Goal: Register for event/course

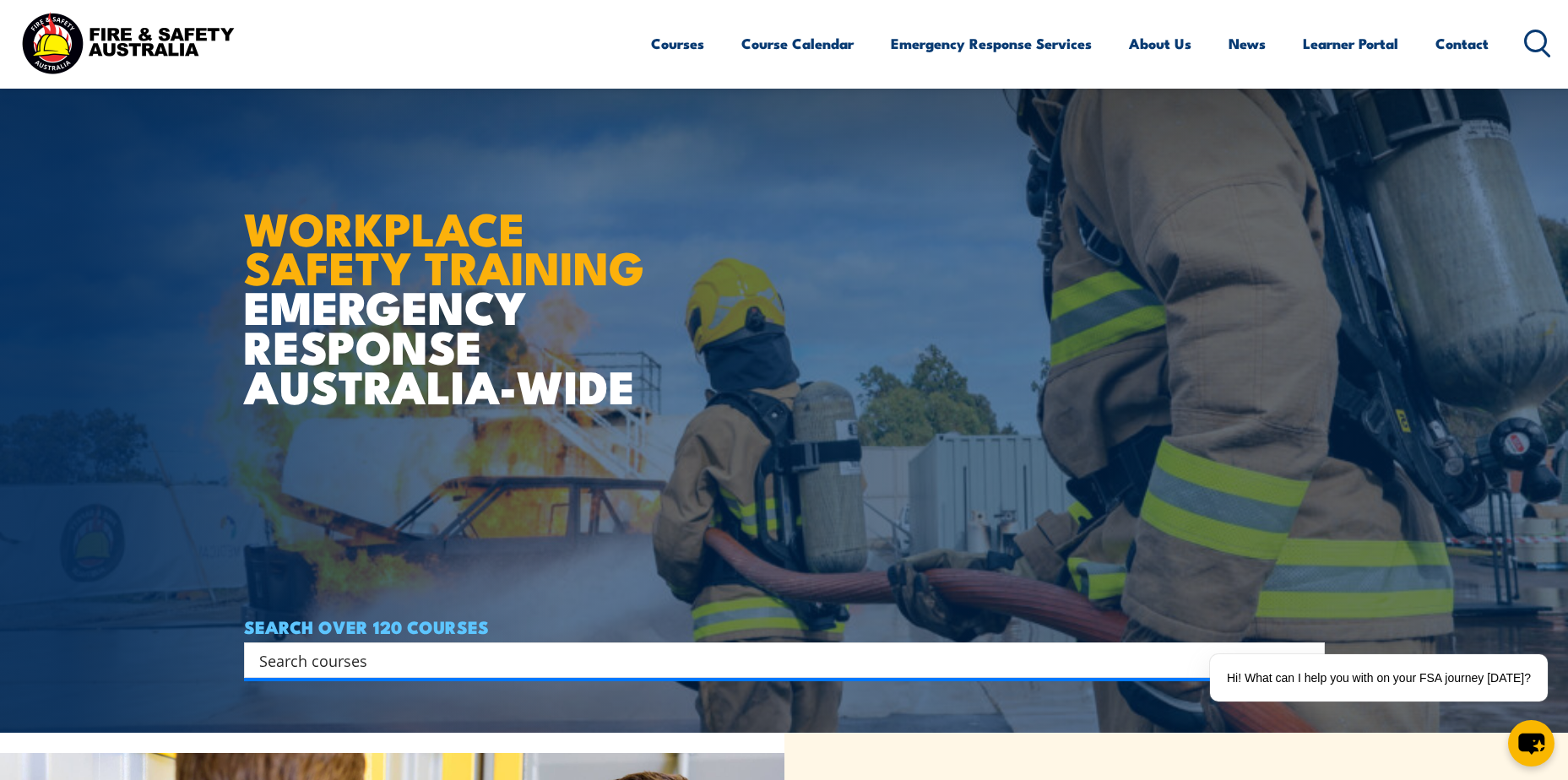
scroll to position [85, 0]
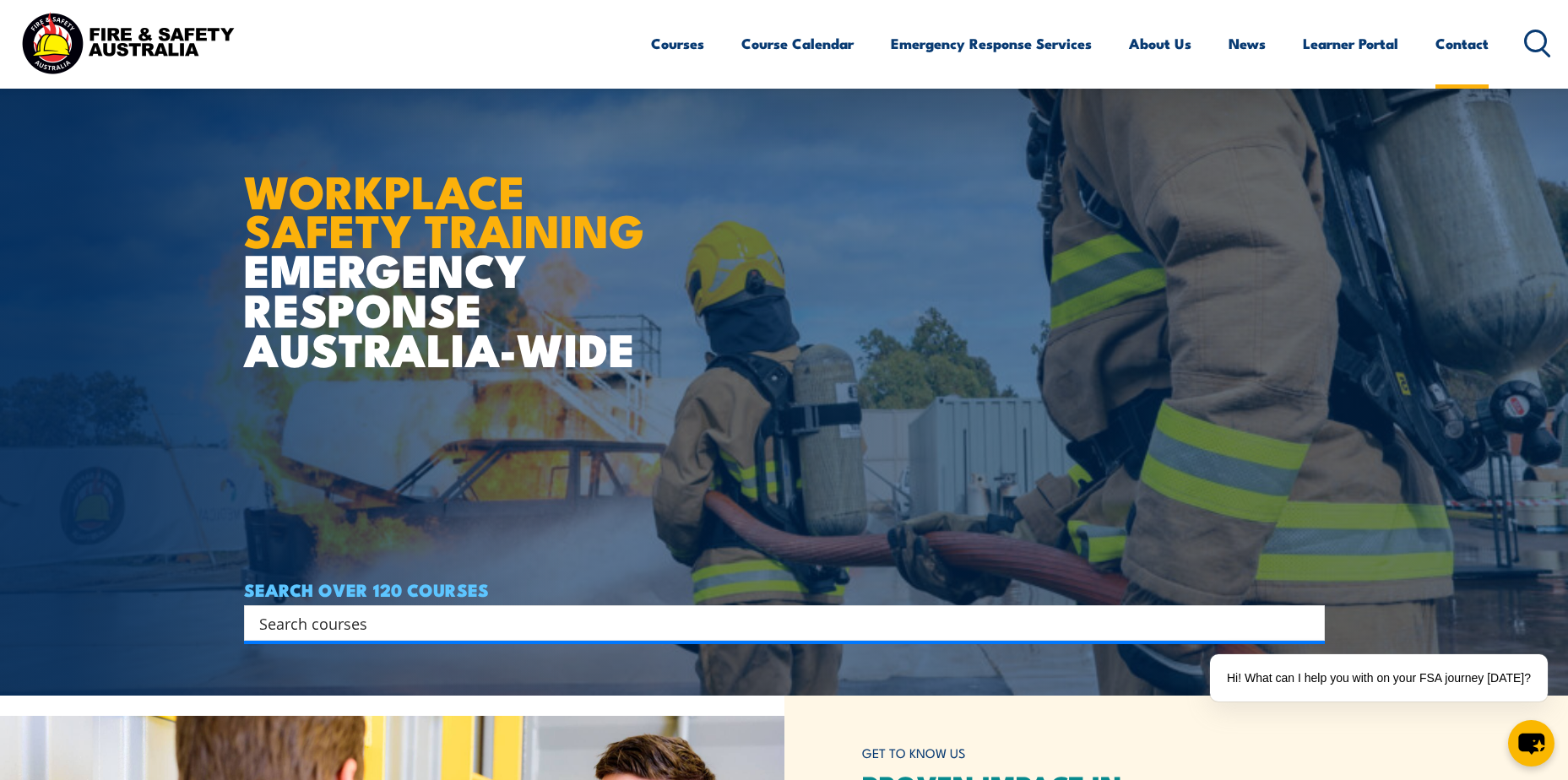
click at [1459, 45] on link "Contact" at bounding box center [1461, 43] width 53 height 45
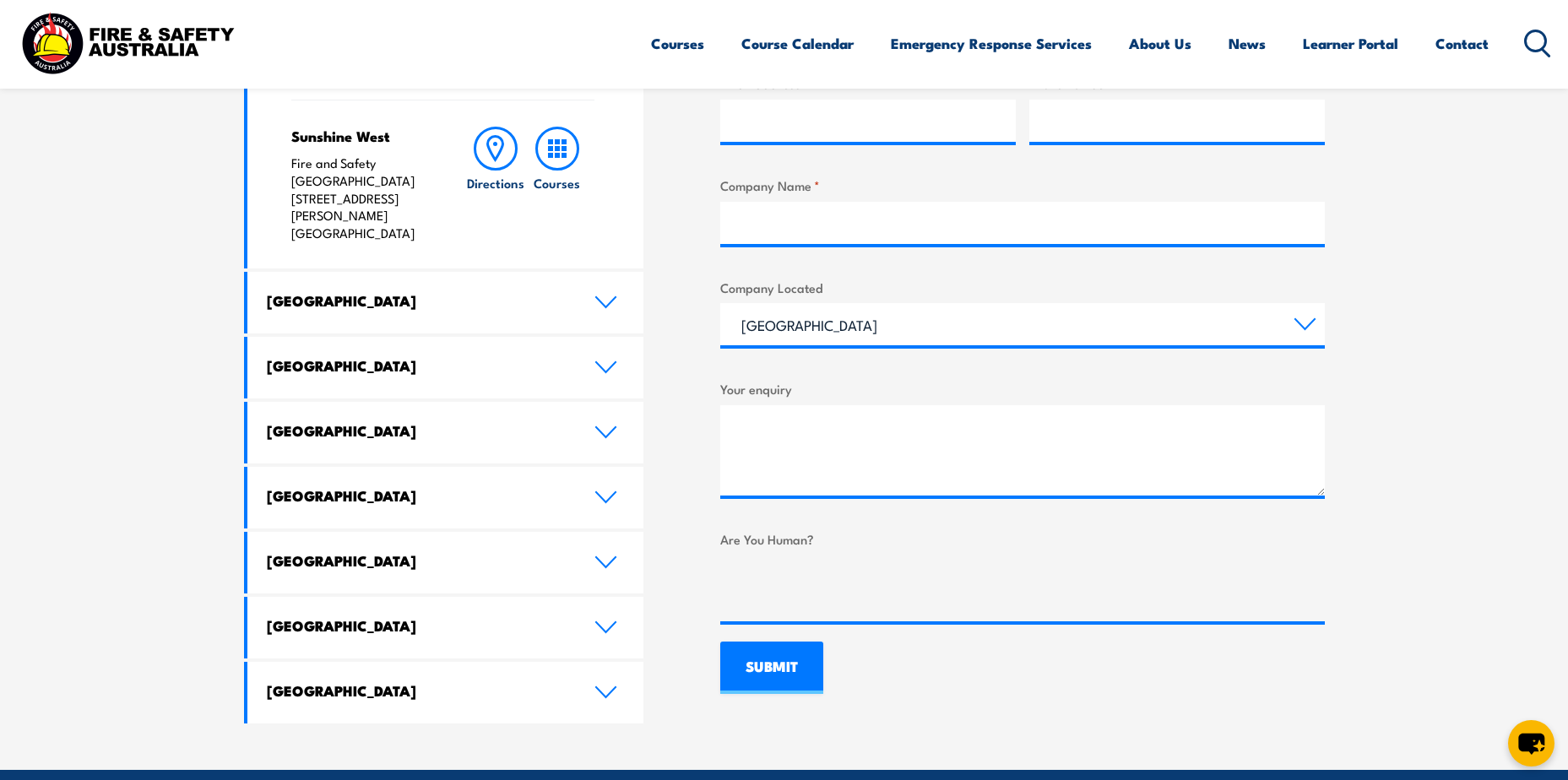
scroll to position [844, 0]
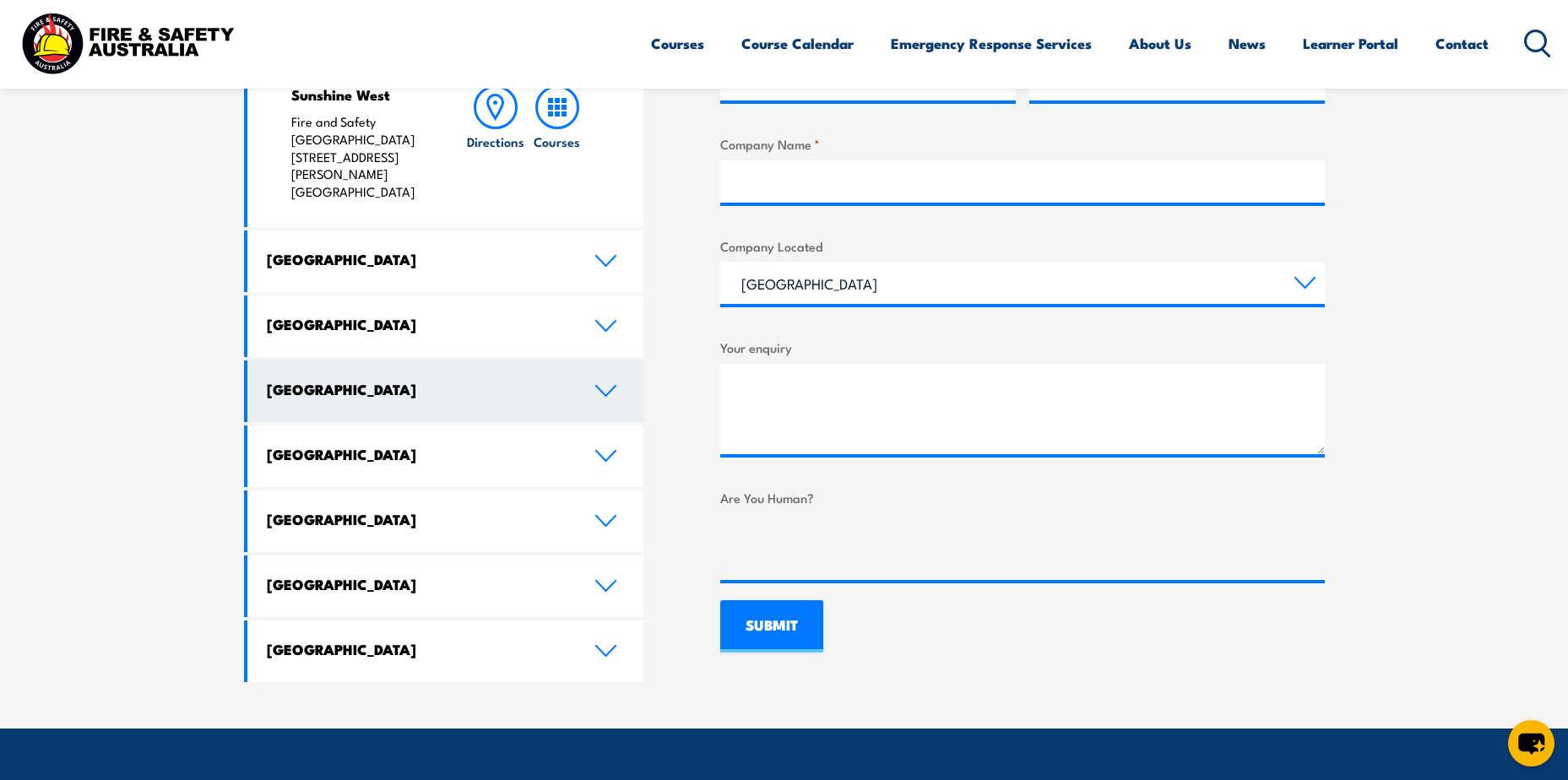
click at [525, 380] on h4 "[GEOGRAPHIC_DATA]" at bounding box center [417, 389] width 302 height 19
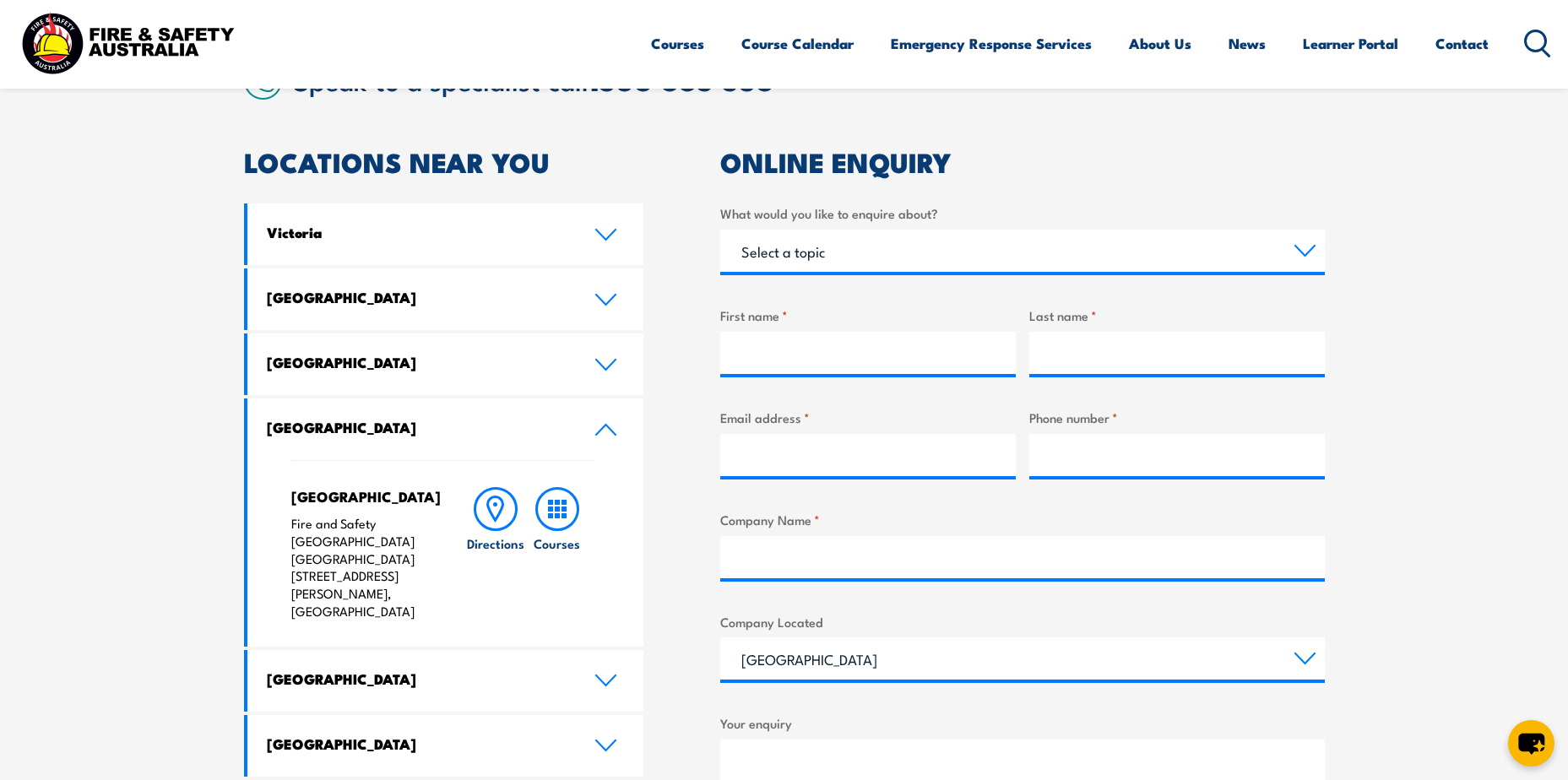
scroll to position [507, 0]
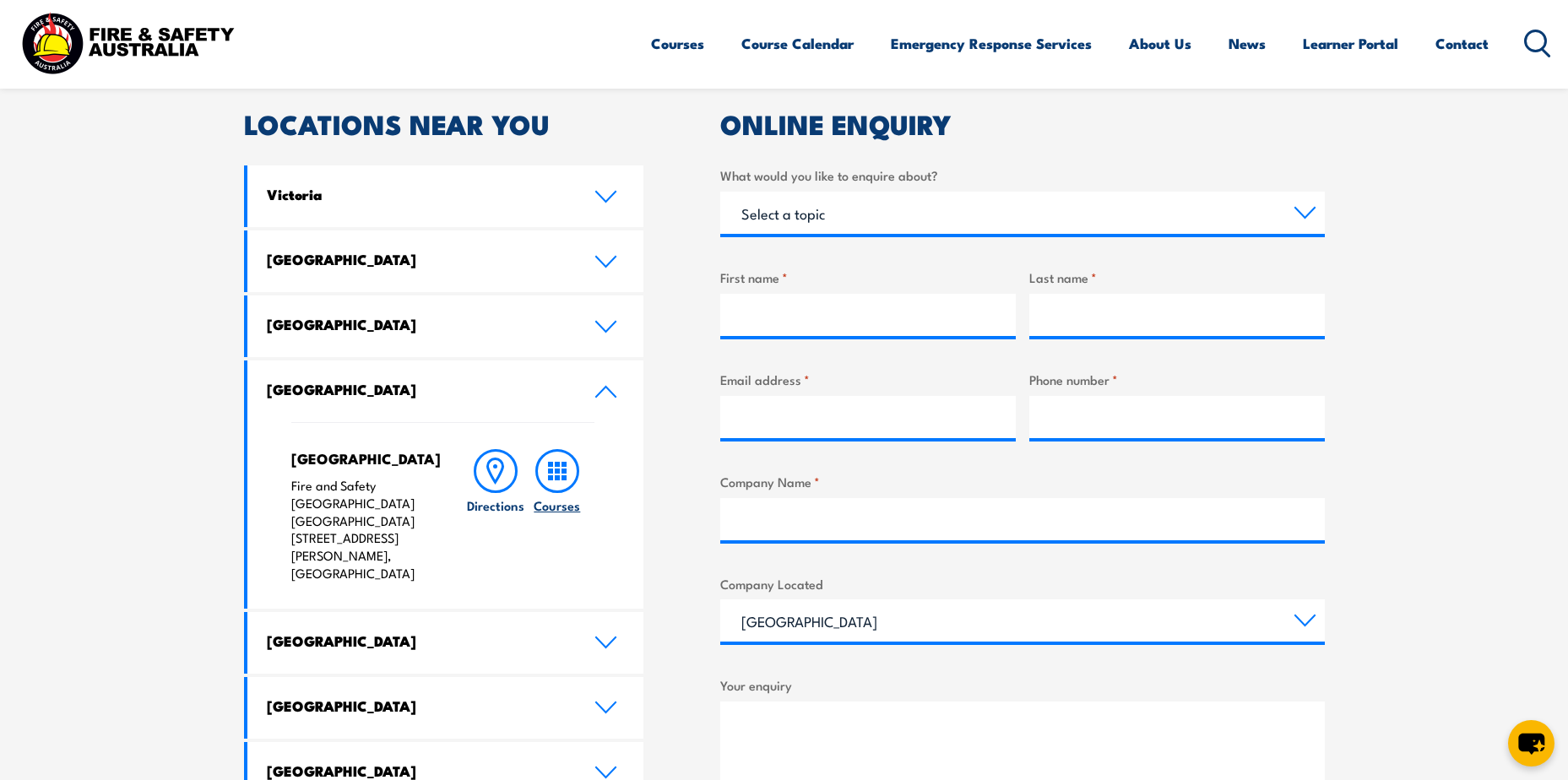
click at [555, 480] on rect at bounding box center [557, 478] width 5 height 5
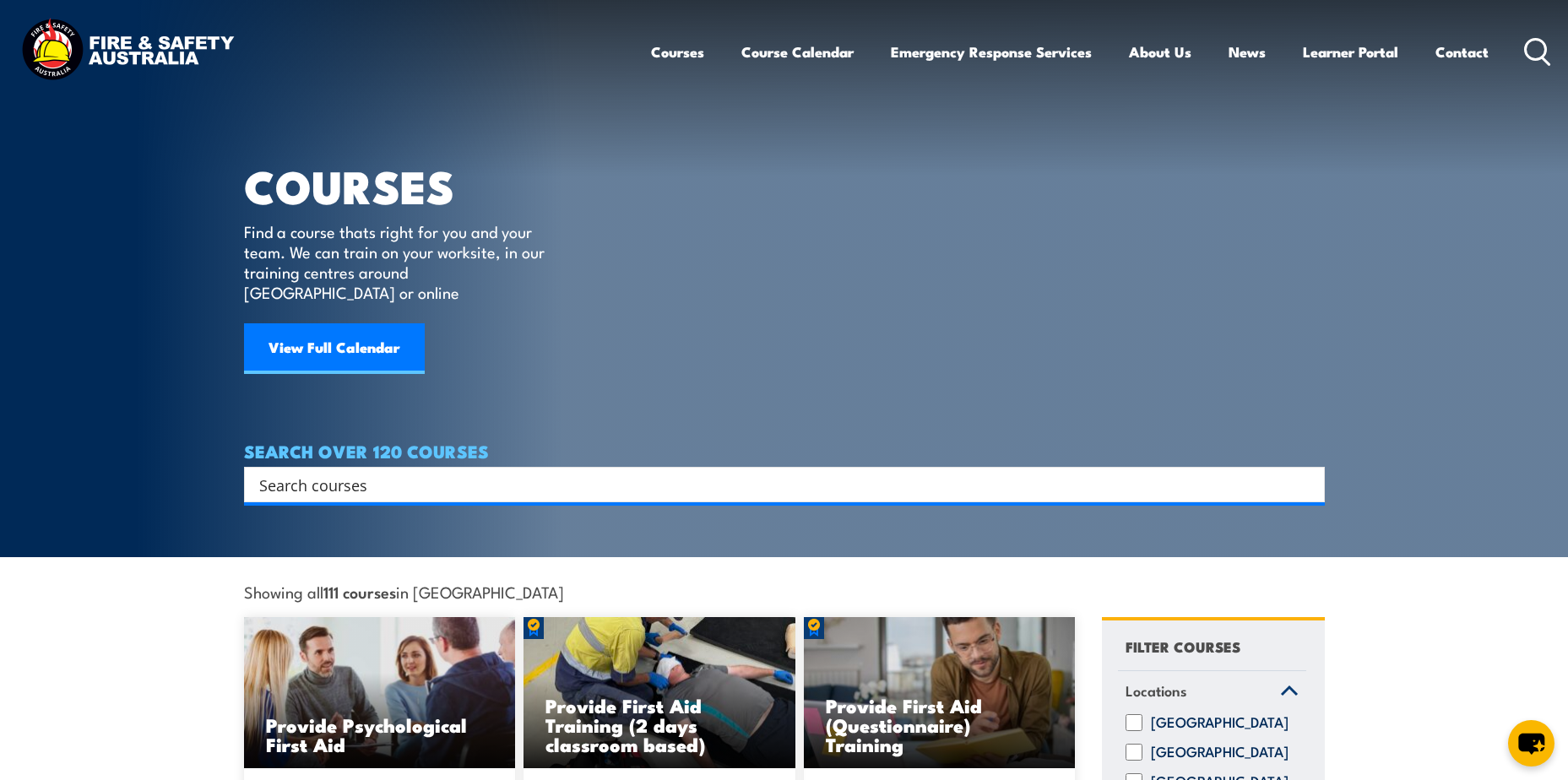
click at [607, 472] on input "Search input" at bounding box center [773, 484] width 1028 height 25
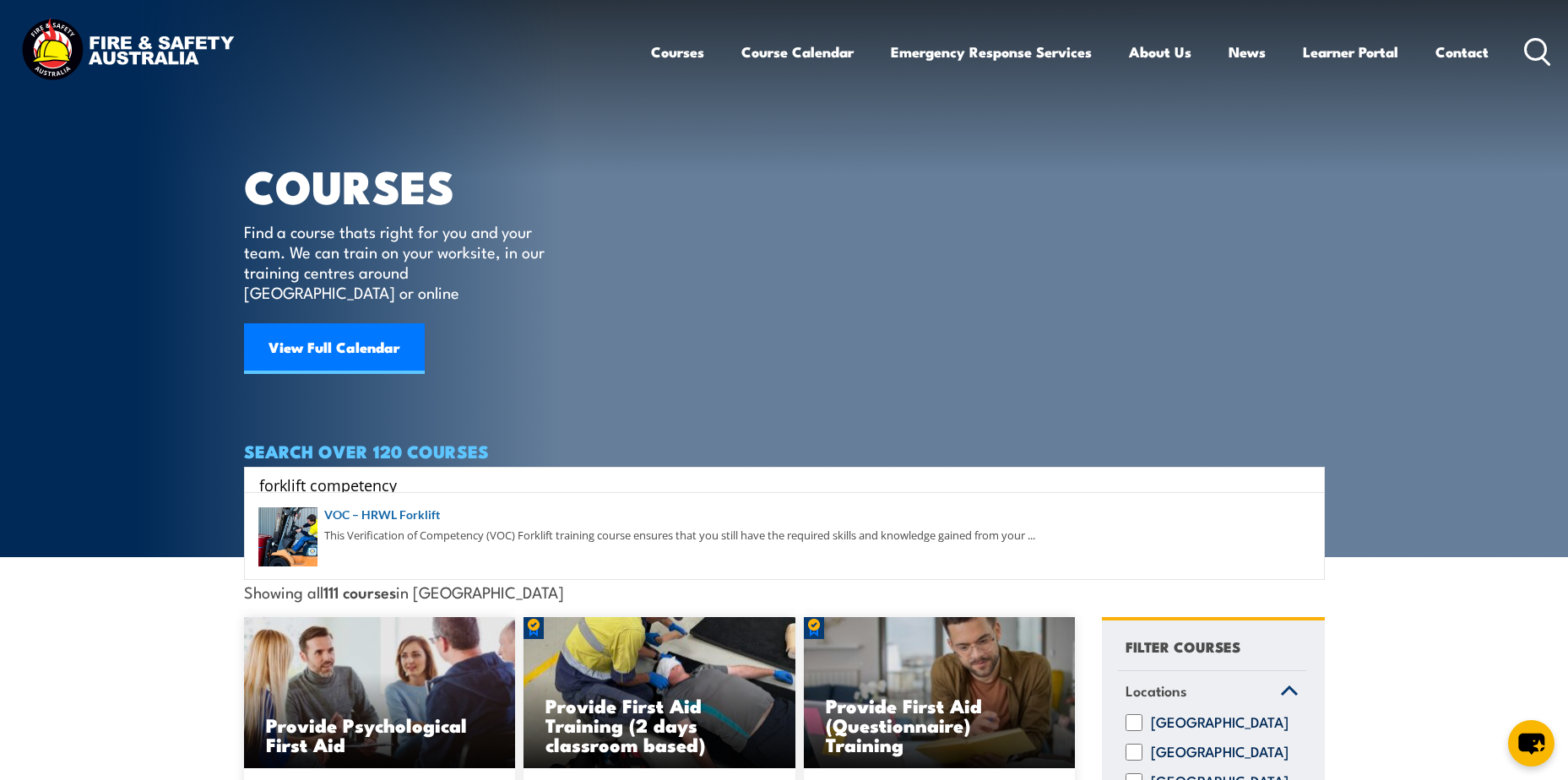
type input "forklift competency"
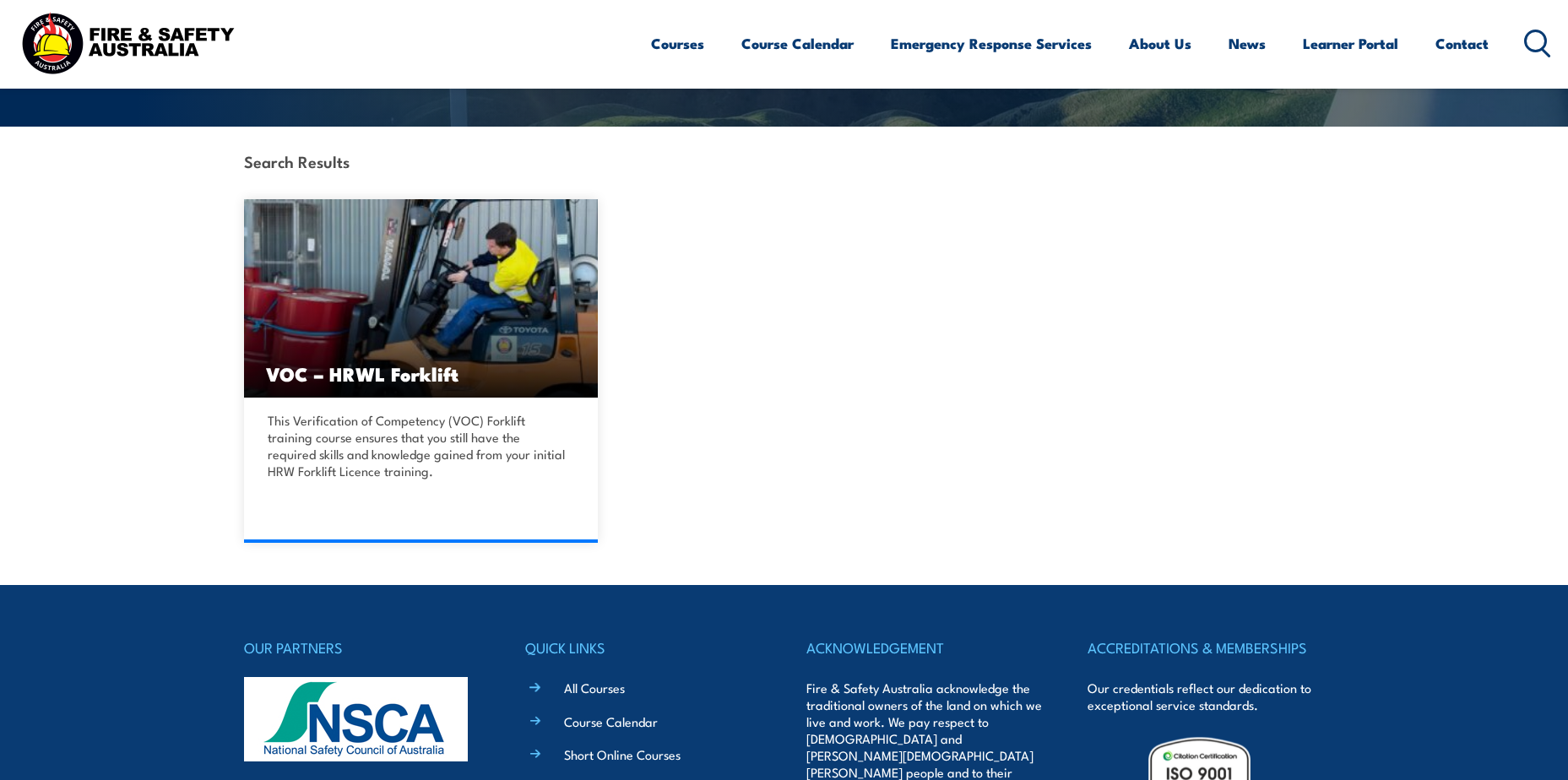
scroll to position [422, 0]
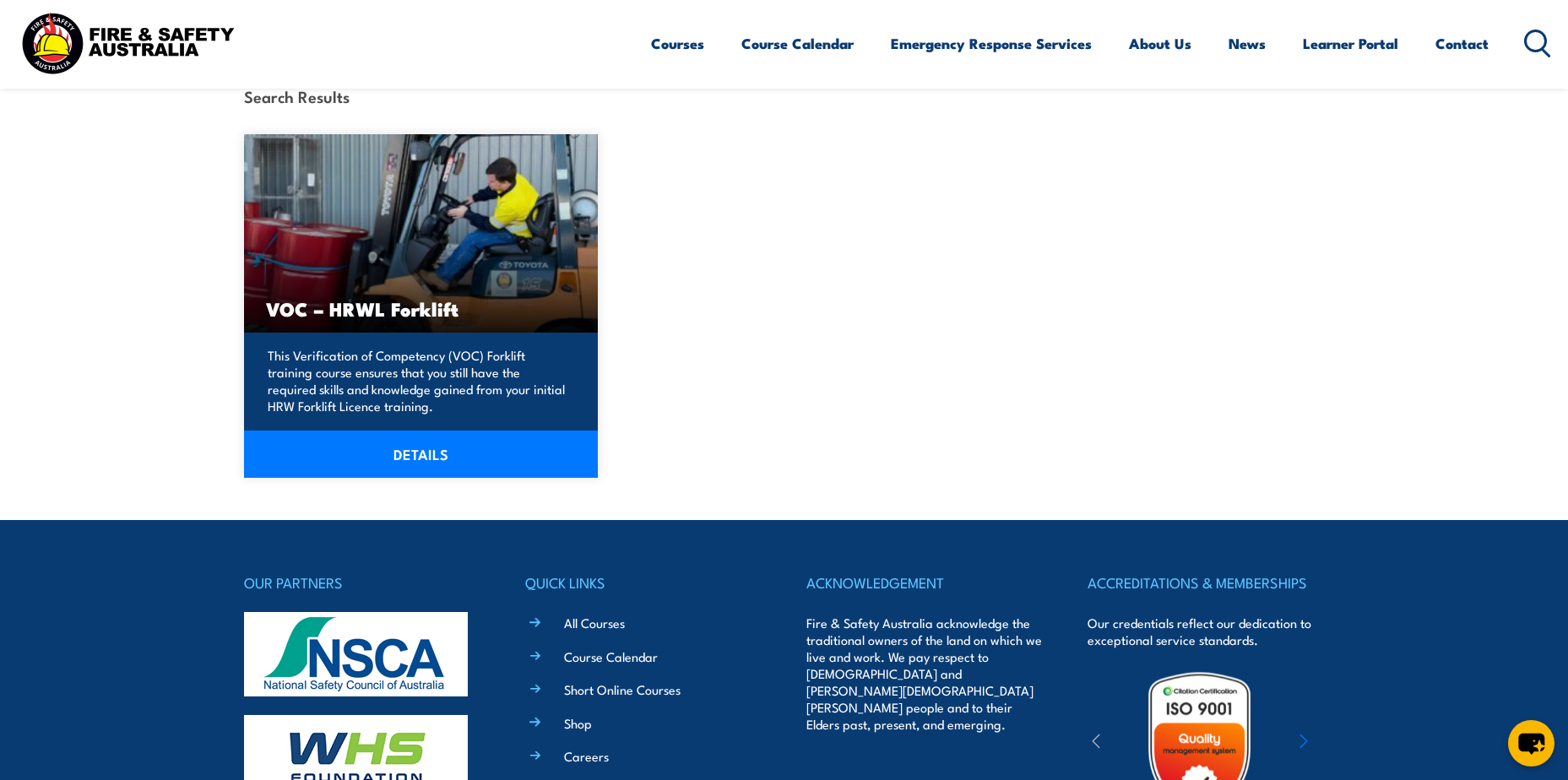
click at [513, 303] on h3 "VOC – HRWL Forklift" at bounding box center [421, 308] width 310 height 19
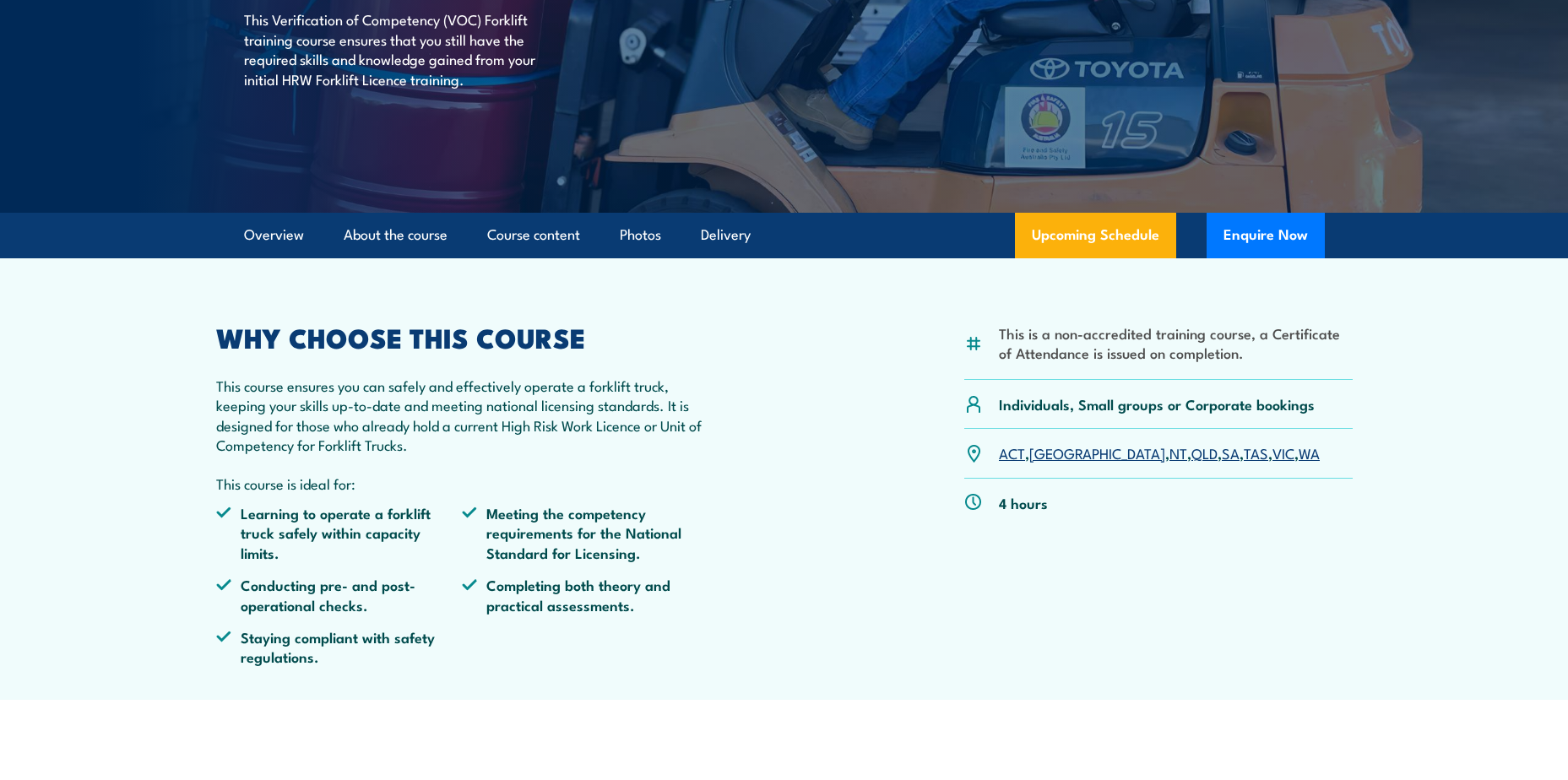
scroll to position [338, 0]
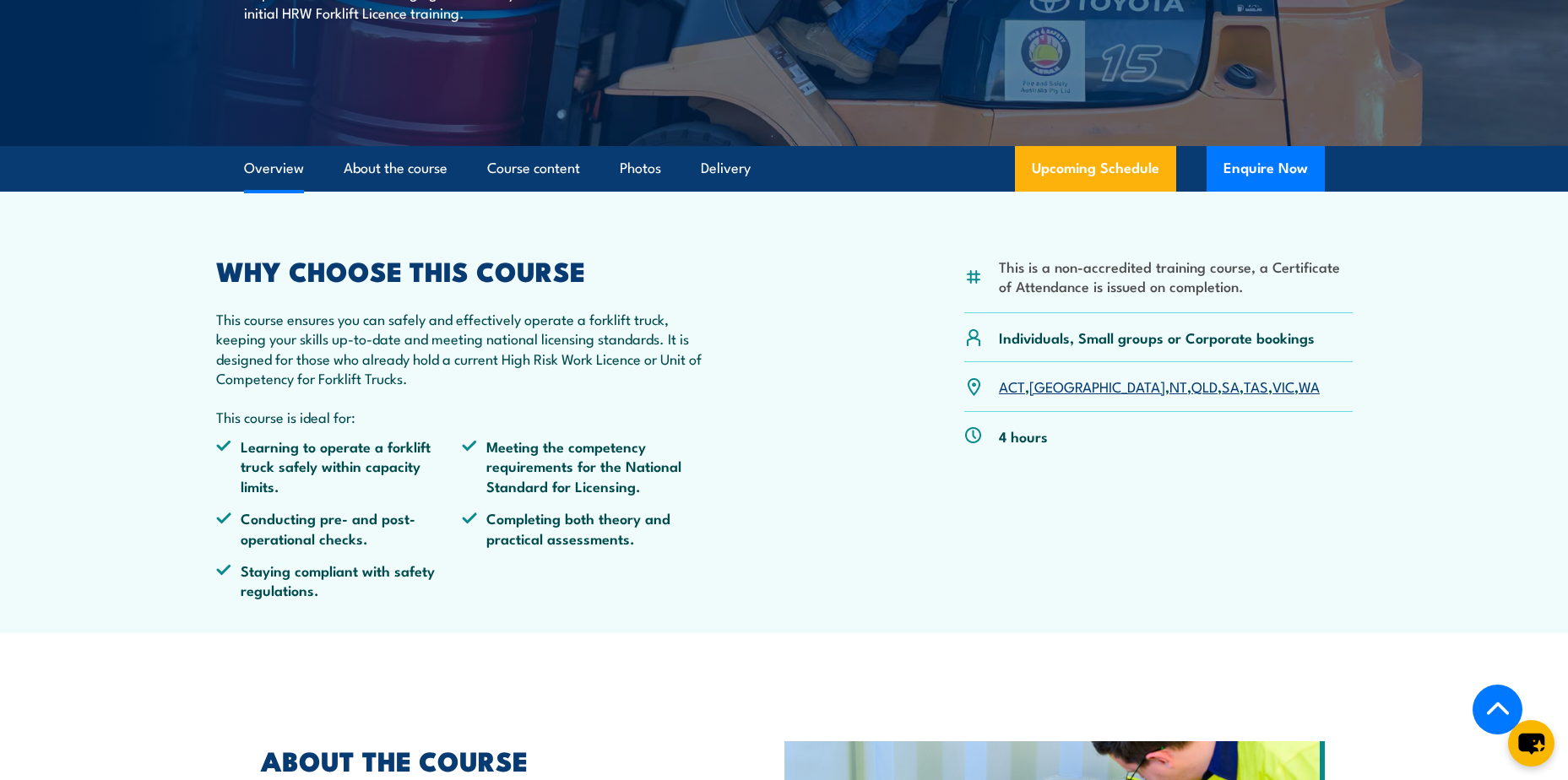
click at [1299, 382] on link "WA" at bounding box center [1309, 386] width 21 height 20
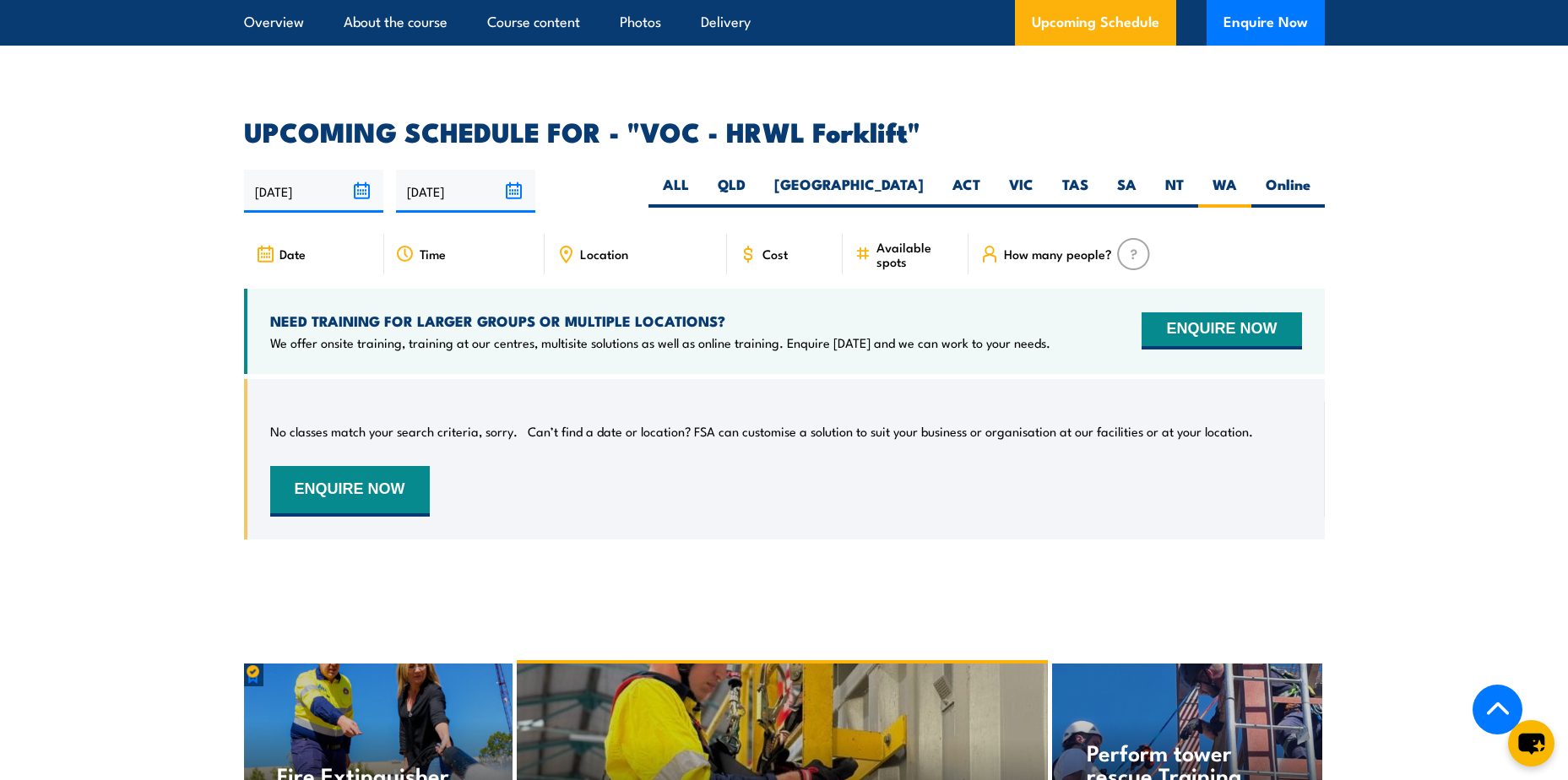
scroll to position [2508, 0]
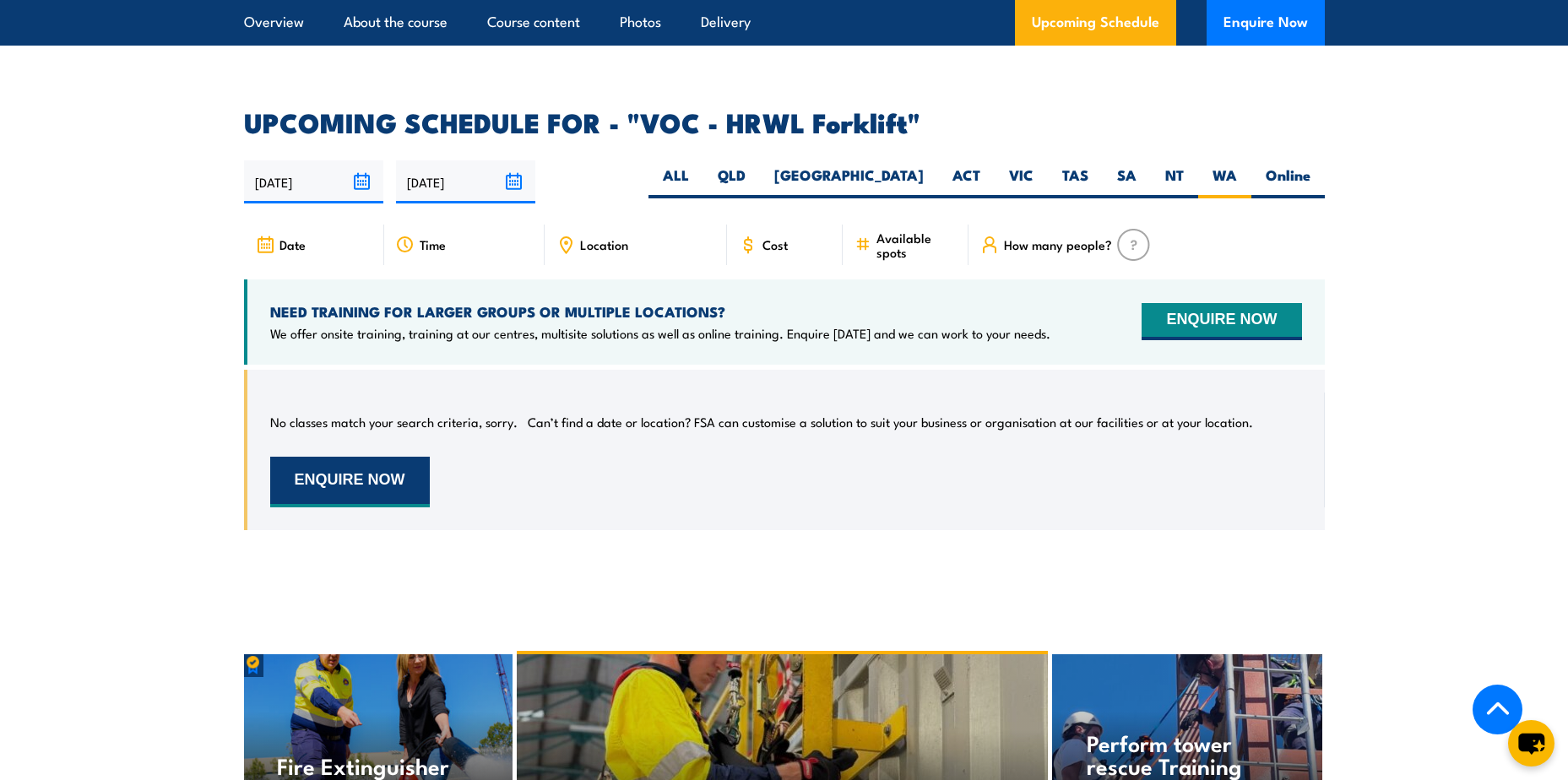
click at [405, 457] on button "ENQUIRE NOW" at bounding box center [350, 482] width 160 height 51
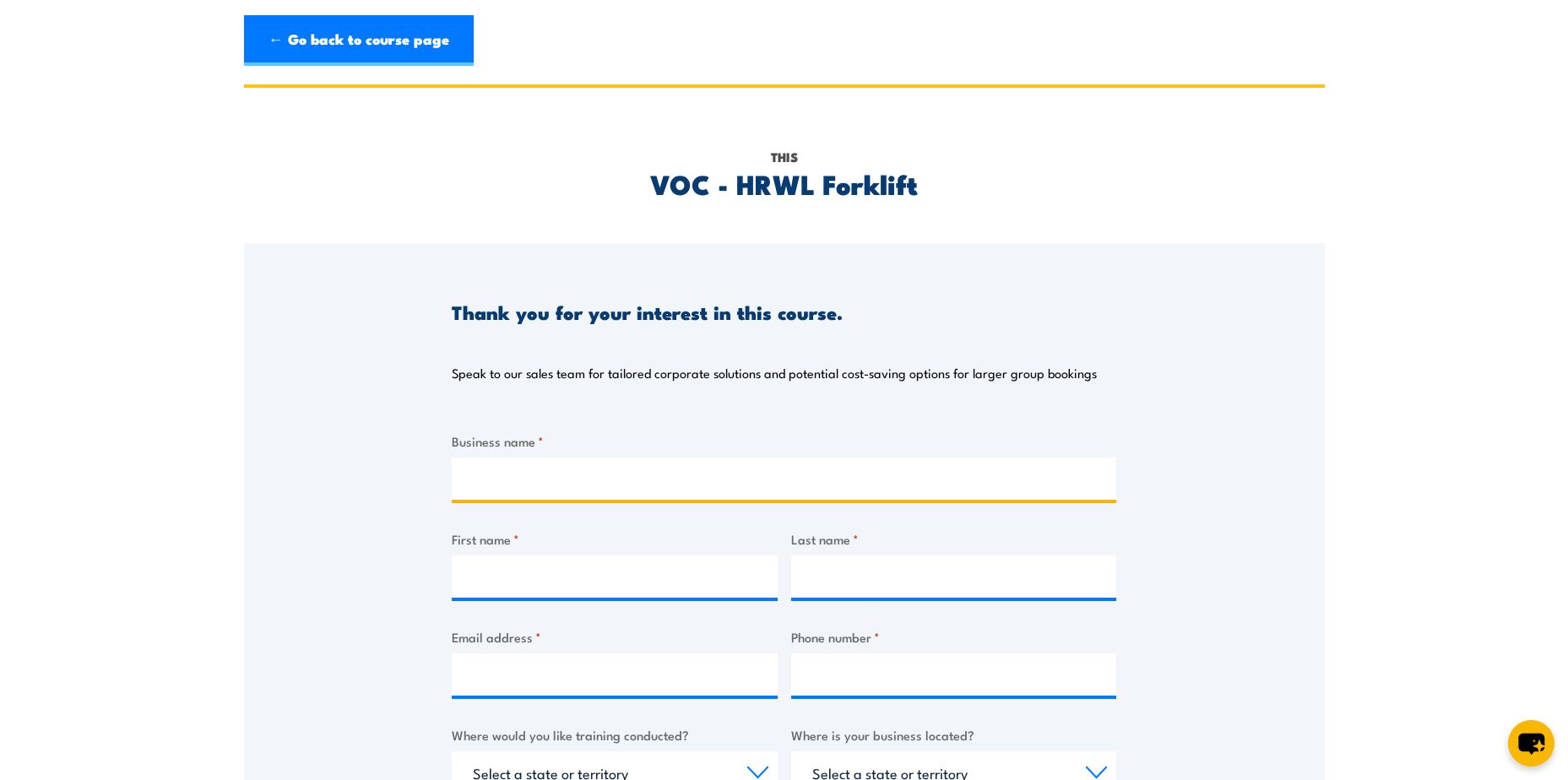
click at [861, 481] on input "Business name *" at bounding box center [784, 479] width 664 height 42
type input "One Harvest Fresh Cut"
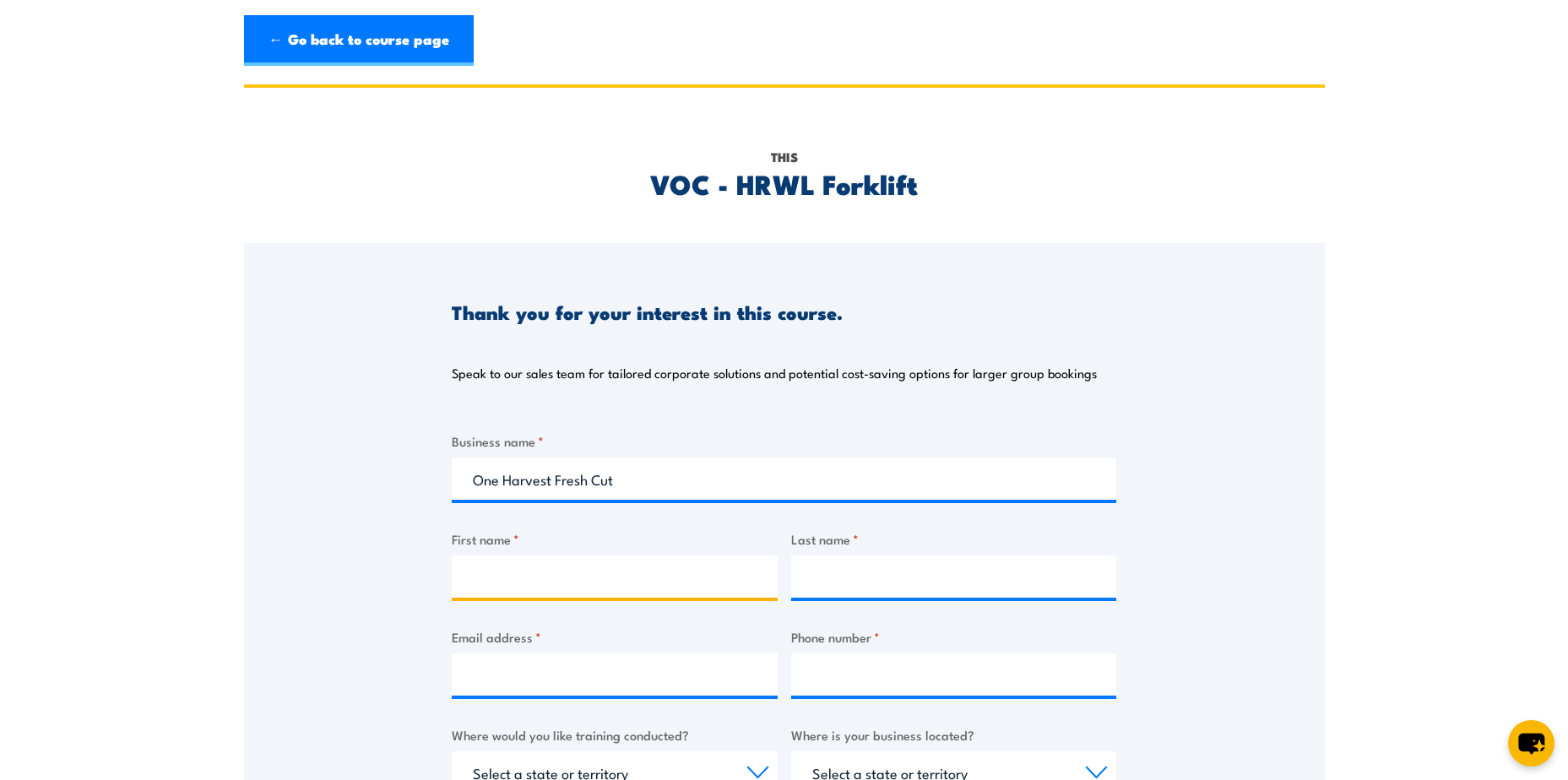
type input "[PERSON_NAME]"
type input "Rice"
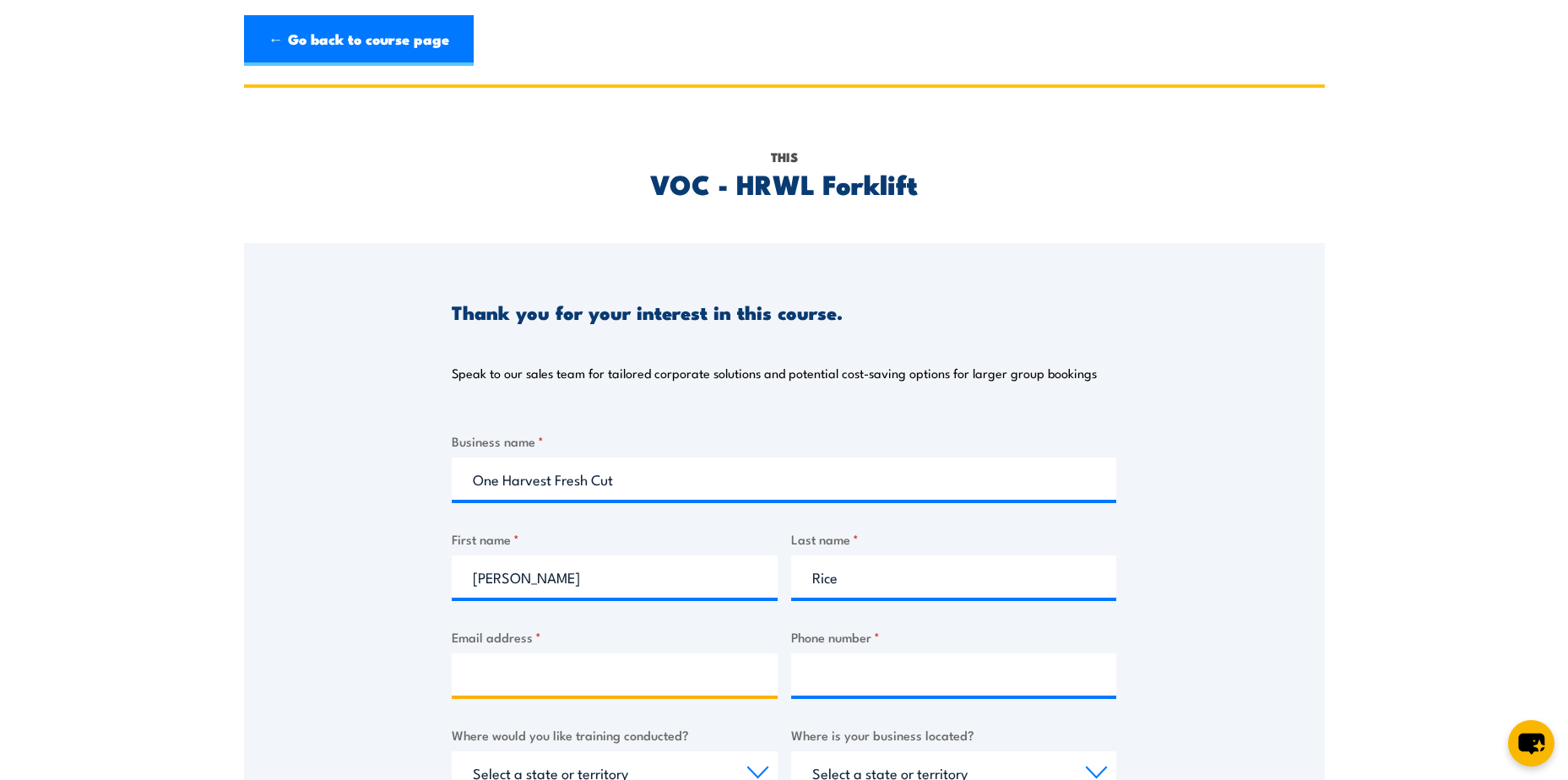
type input "kelly.rice@oneharvest.com.au"
type input "0447061297"
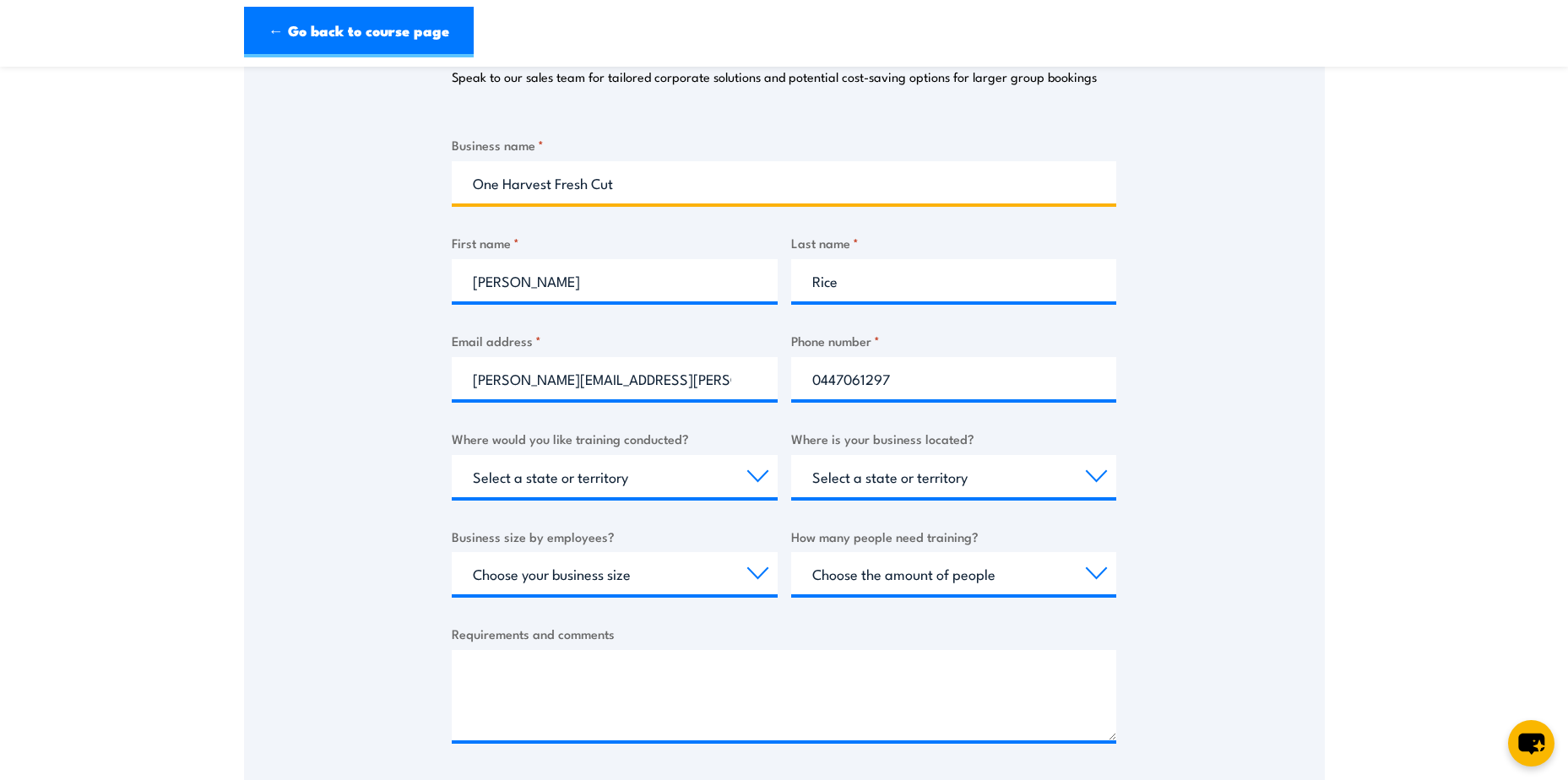
scroll to position [338, 0]
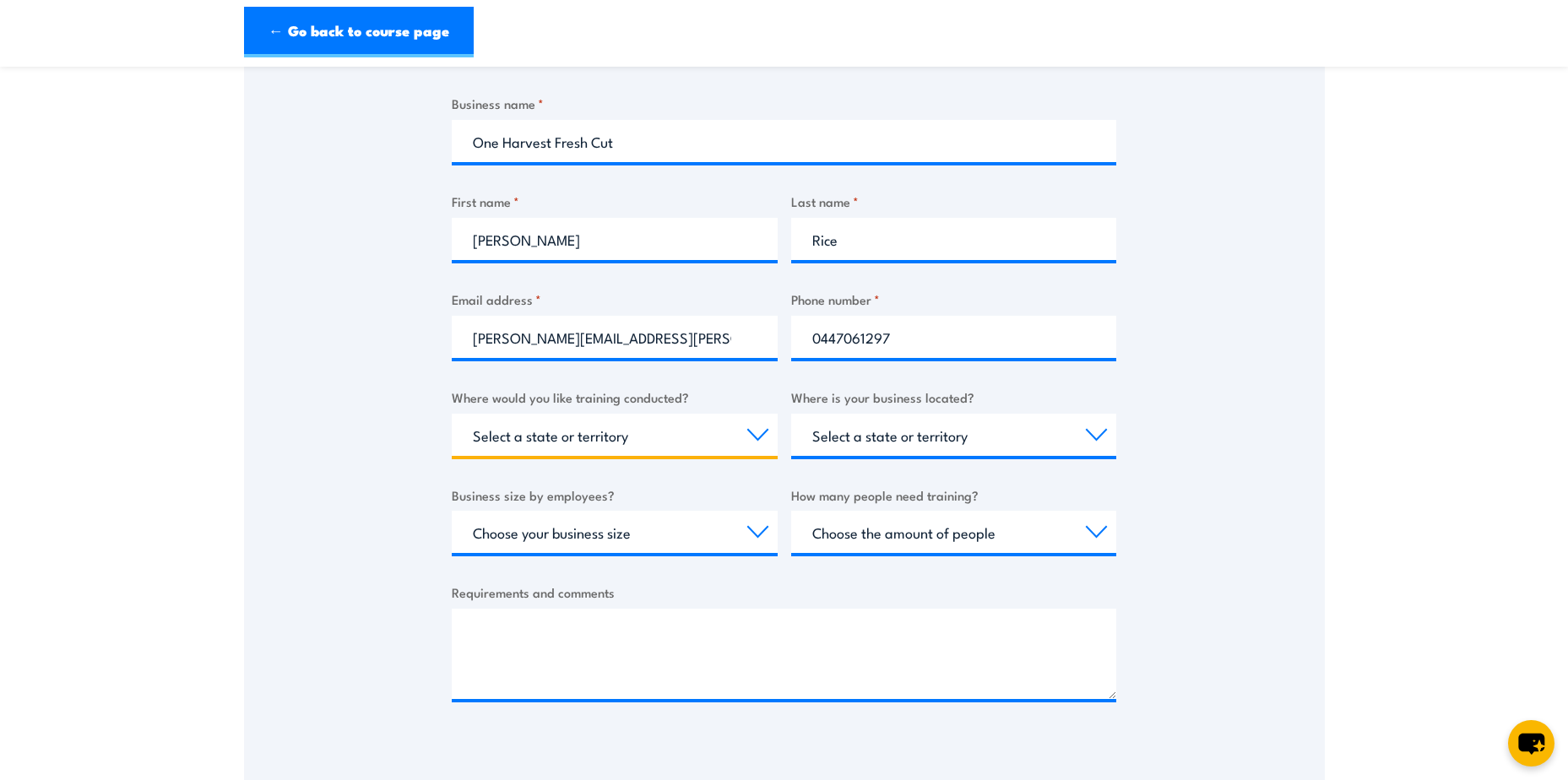
click at [754, 438] on select "Select a state or territory Nationally - multiple locations QLD NSW VIC SA ACT …" at bounding box center [614, 435] width 326 height 42
select select "WA"
click at [452, 414] on select "Select a state or territory Nationally - multiple locations QLD NSW VIC SA ACT …" at bounding box center [614, 435] width 326 height 42
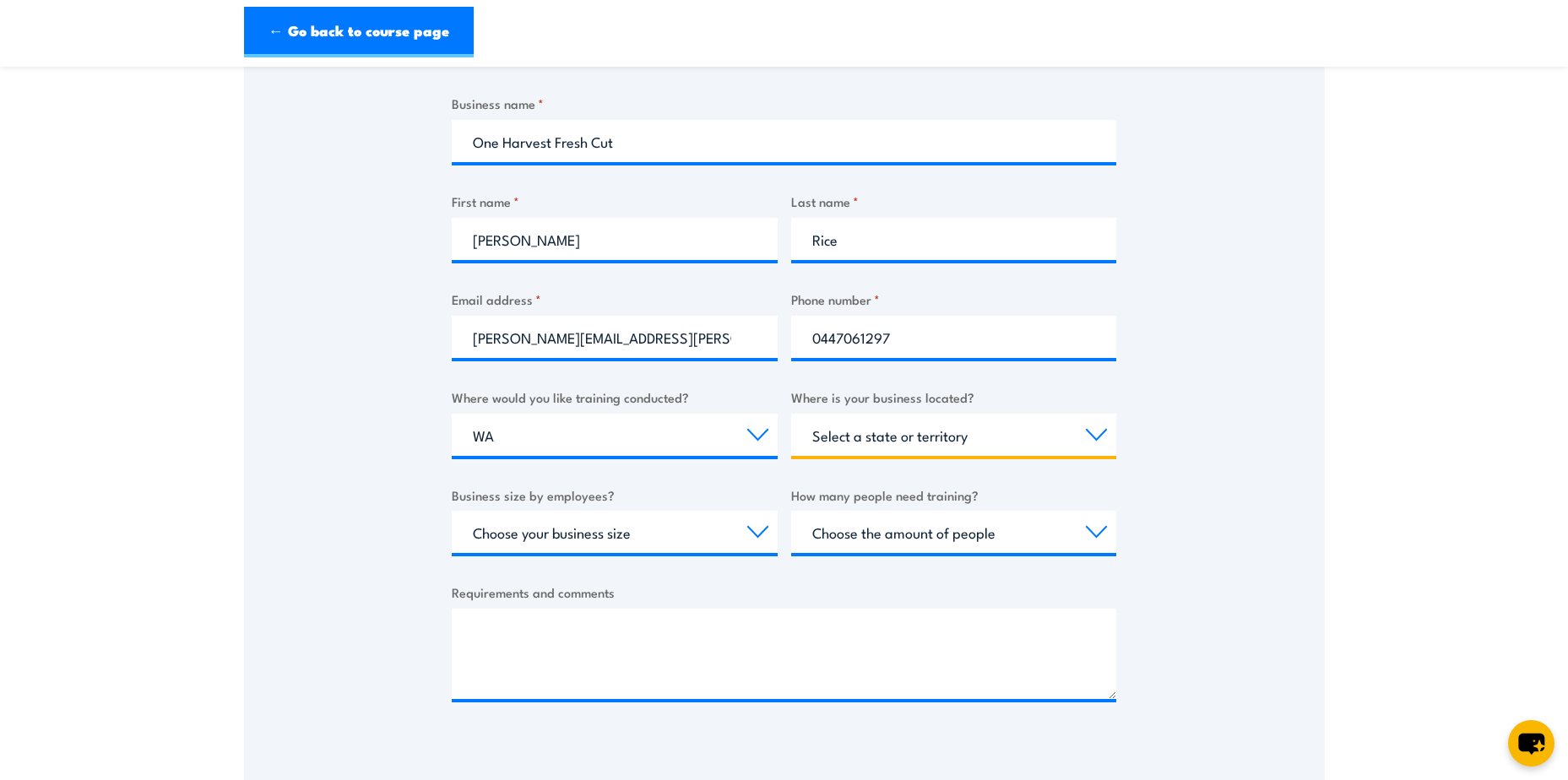
click at [861, 447] on select "Select a state or territory QLD NSW VIC SA ACT WA TAS NT" at bounding box center [954, 435] width 326 height 42
select select "WA"
click at [791, 414] on select "Select a state or territory QLD NSW VIC SA ACT WA TAS NT" at bounding box center [954, 435] width 326 height 42
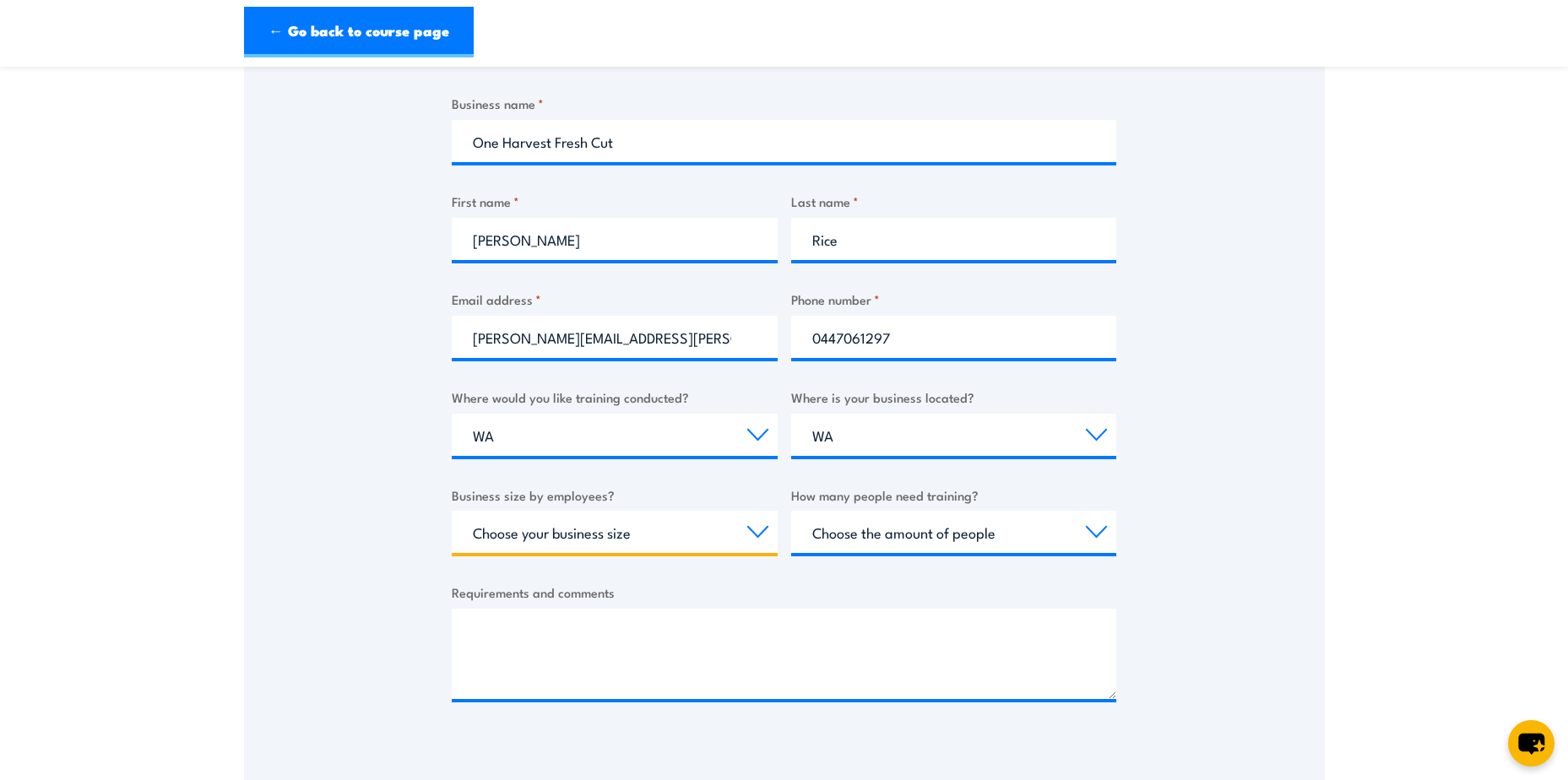
click at [761, 536] on select "Choose your business size 1 to 19 20 to 199 200+" at bounding box center [614, 532] width 326 height 42
select select "1 to 19"
click at [452, 511] on select "Choose your business size 1 to 19 20 to 199 200+" at bounding box center [614, 532] width 326 height 42
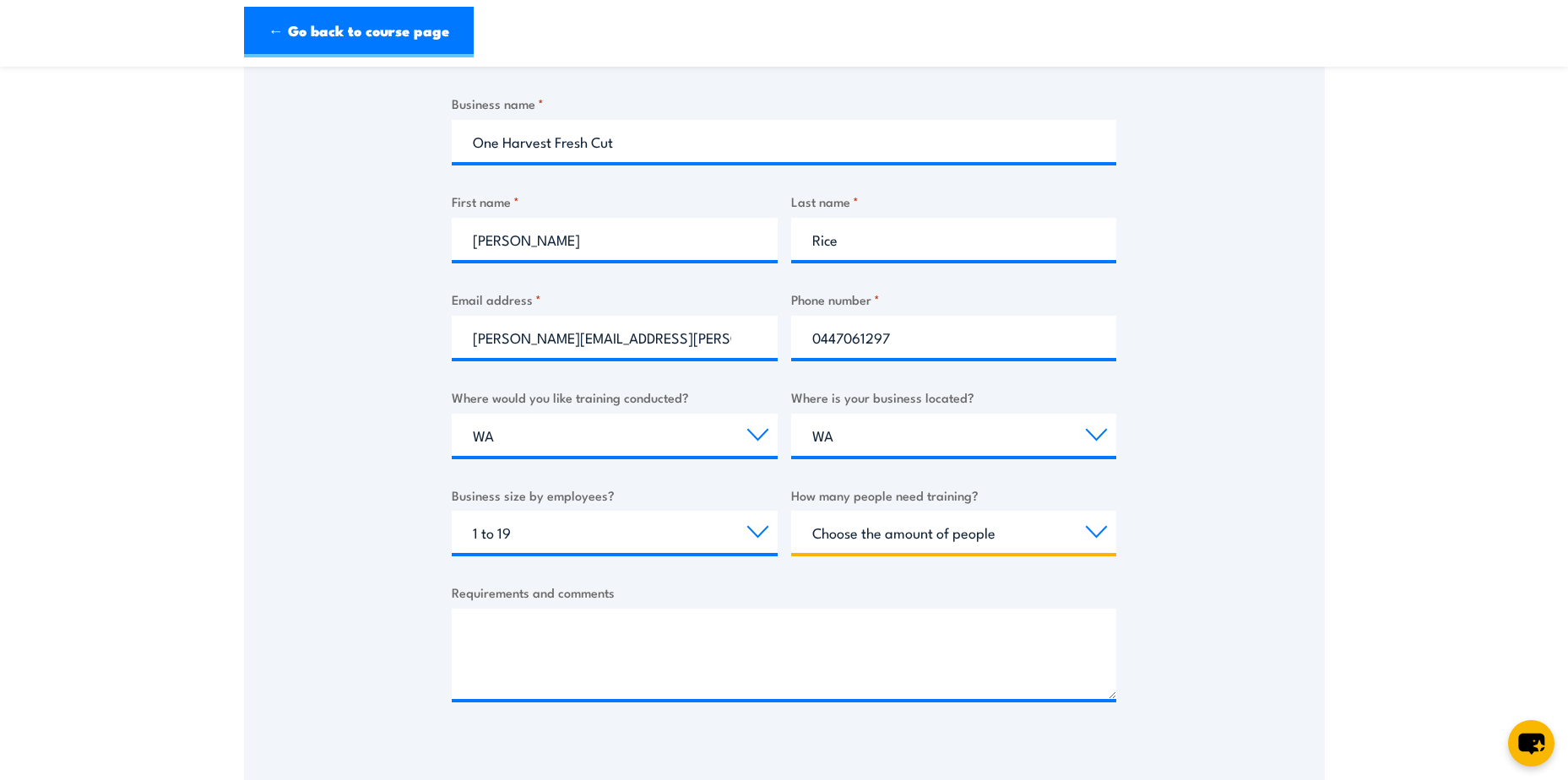
click at [860, 535] on select "Choose the amount of people 1 to 4 5 to 19 20+" at bounding box center [954, 532] width 326 height 42
select select "5 to 19"
click at [791, 511] on select "Choose the amount of people 1 to 4 5 to 19 20+" at bounding box center [954, 532] width 326 height 42
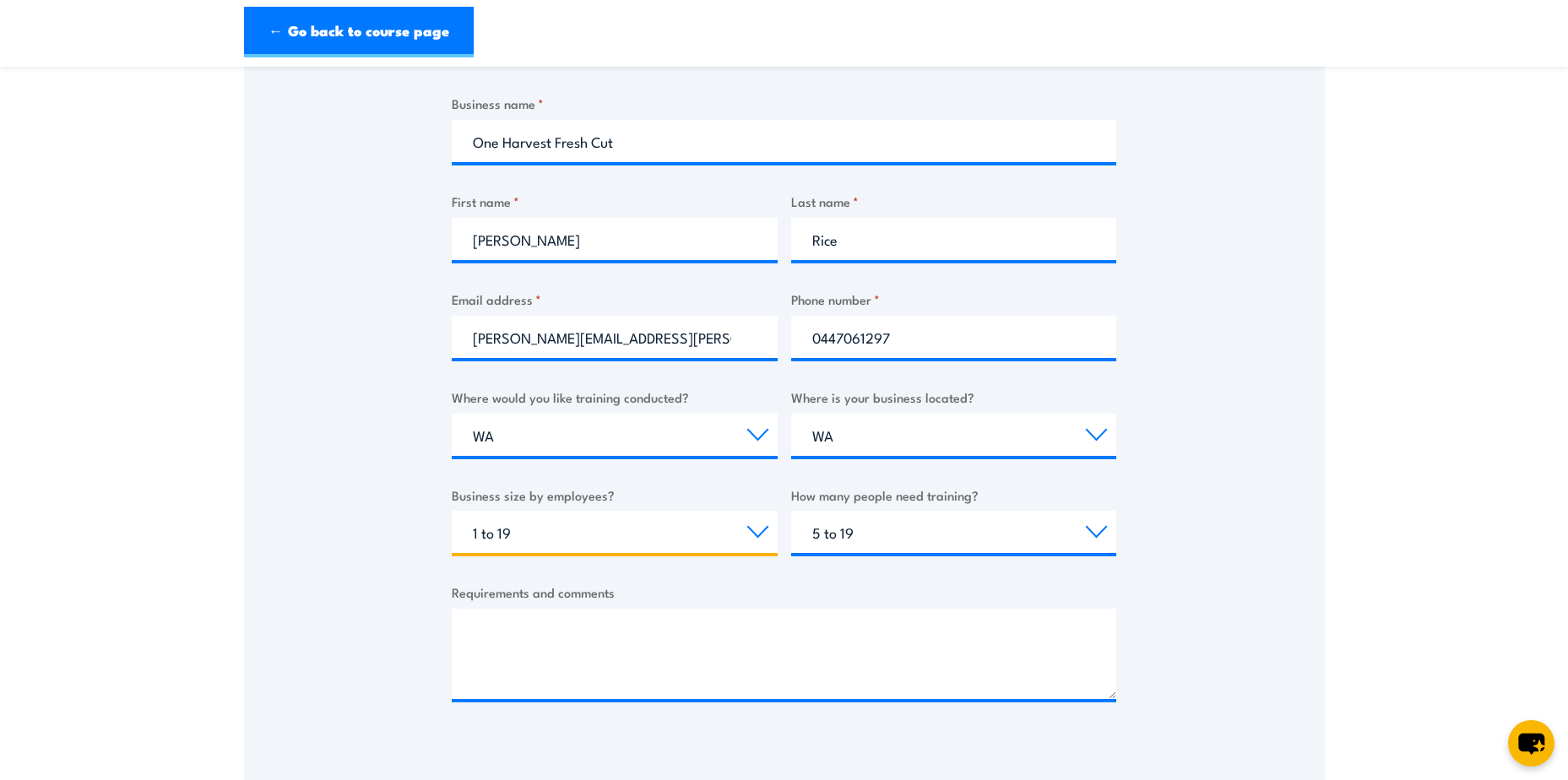
click at [761, 525] on select "Choose your business size 1 to 19 20 to 199 200+" at bounding box center [614, 532] width 326 height 42
select select "20 to 199"
click at [452, 511] on select "Choose your business size 1 to 19 20 to 199 200+" at bounding box center [614, 532] width 326 height 42
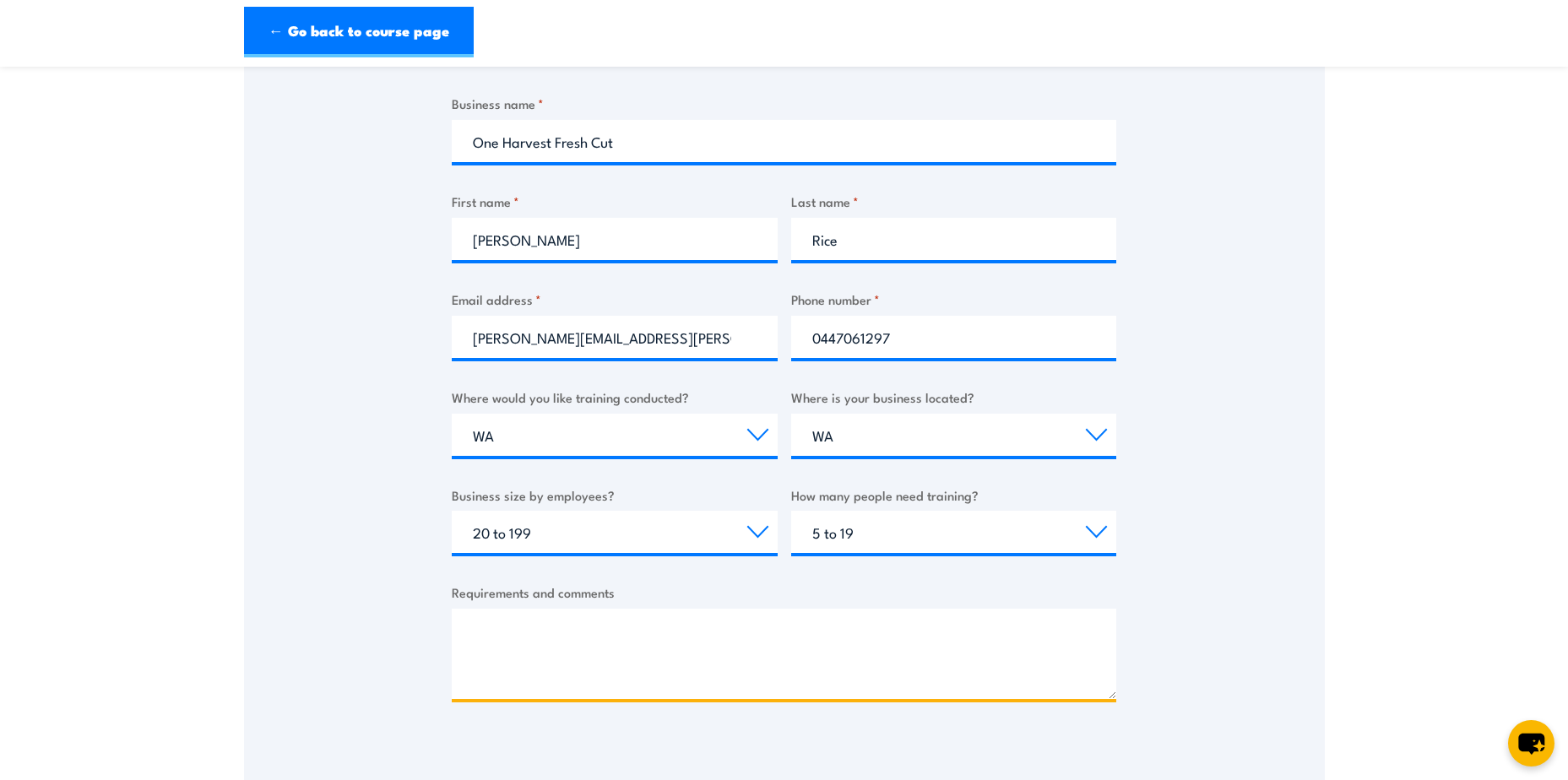
click at [694, 634] on textarea "Requirements and comments" at bounding box center [784, 653] width 664 height 91
click at [516, 634] on textarea "Forklift - Onsite Forklift CTO (Competency)" at bounding box center [784, 653] width 664 height 91
click at [776, 627] on textarea "Forklift - Onsite Forklift CTO (Competency)" at bounding box center [784, 653] width 664 height 91
click at [520, 631] on textarea "Forklift - Onsite Forklift CTO" at bounding box center [784, 653] width 664 height 91
click at [759, 634] on textarea "Forklift Competency - Onsite Forklift CTO" at bounding box center [784, 653] width 664 height 91
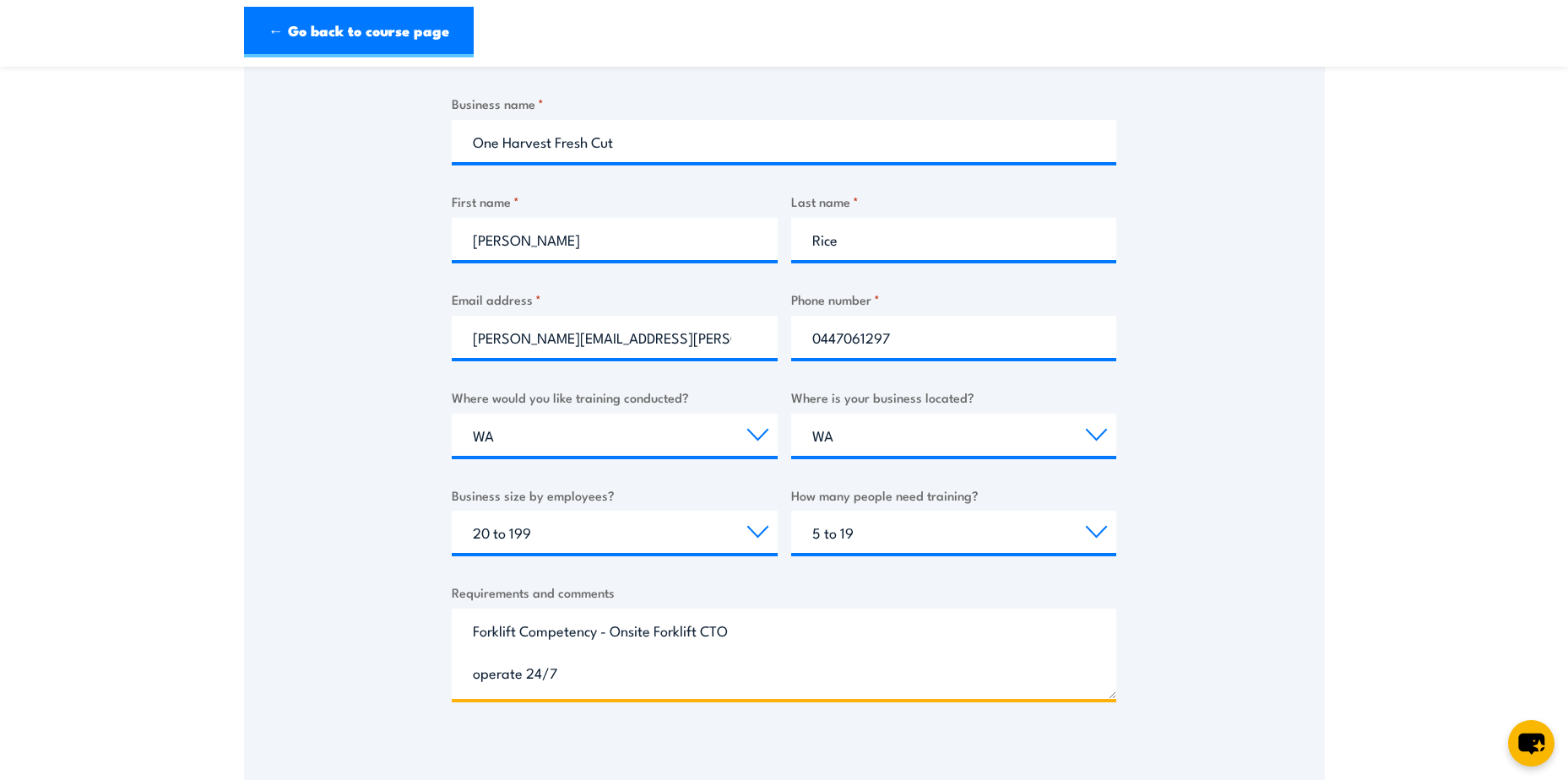
click at [479, 678] on textarea "Forklift Competency - Onsite Forklift CTO operate 24/7" at bounding box center [784, 653] width 664 height 91
click at [589, 673] on textarea "Forklift Competency - Onsite Forklift CTO Operate 24/7" at bounding box center [784, 653] width 664 height 91
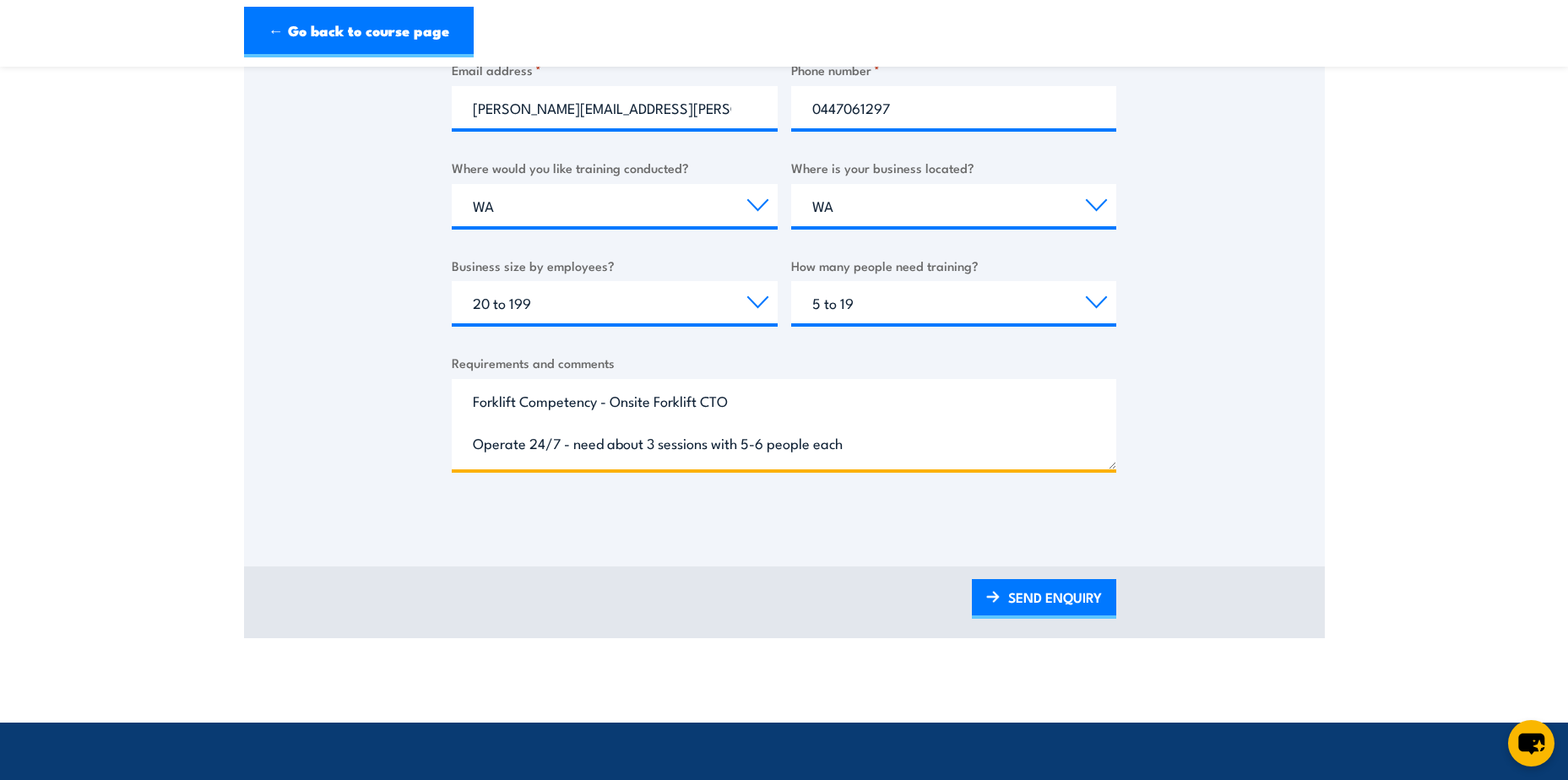
scroll to position [590, 0]
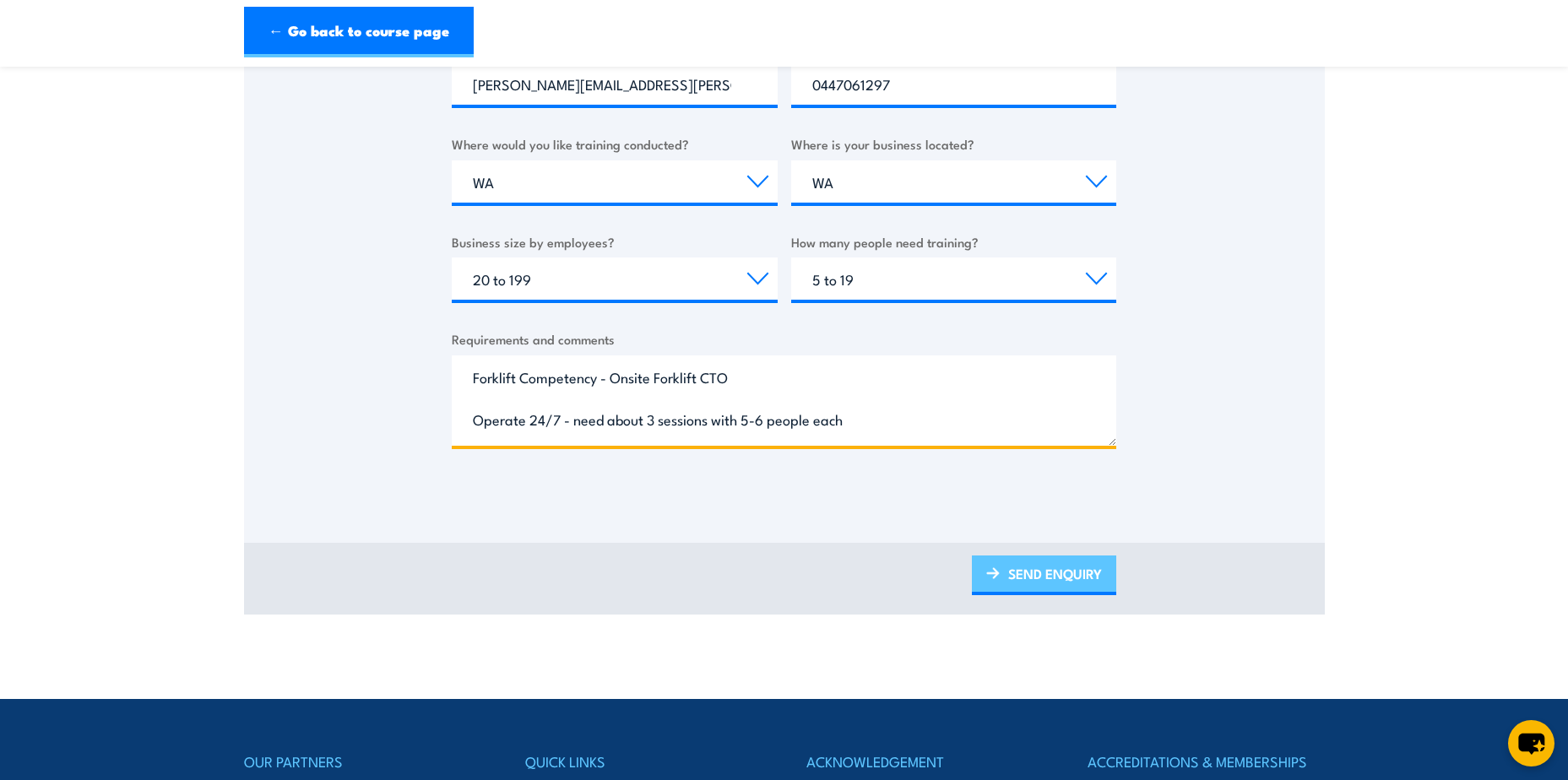
type textarea "Forklift Competency - Onsite Forklift CTO Operate 24/7 - need about 3 sessions …"
click at [1061, 577] on link "SEND ENQUIRY" at bounding box center [1043, 576] width 145 height 40
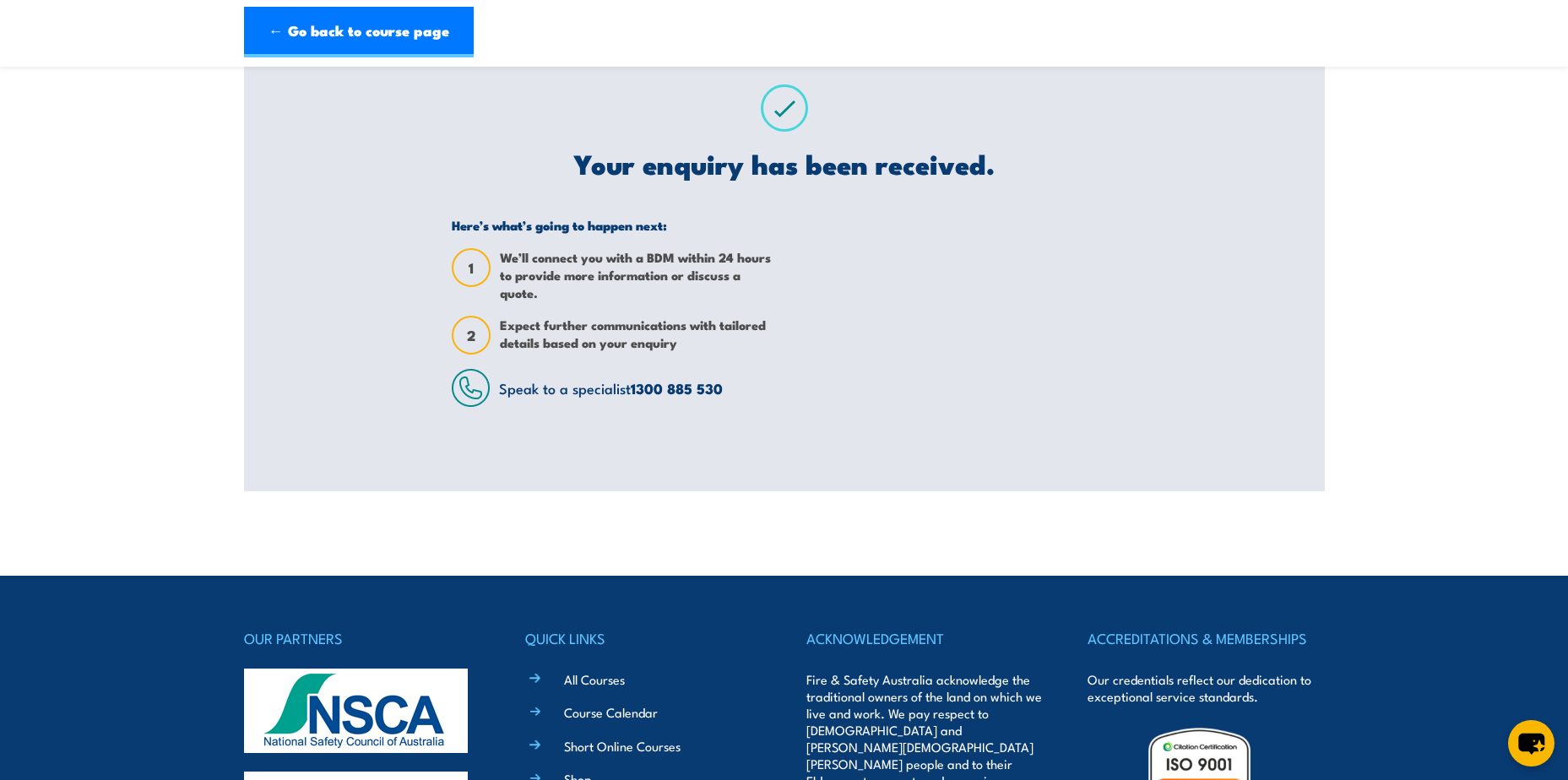
scroll to position [0, 0]
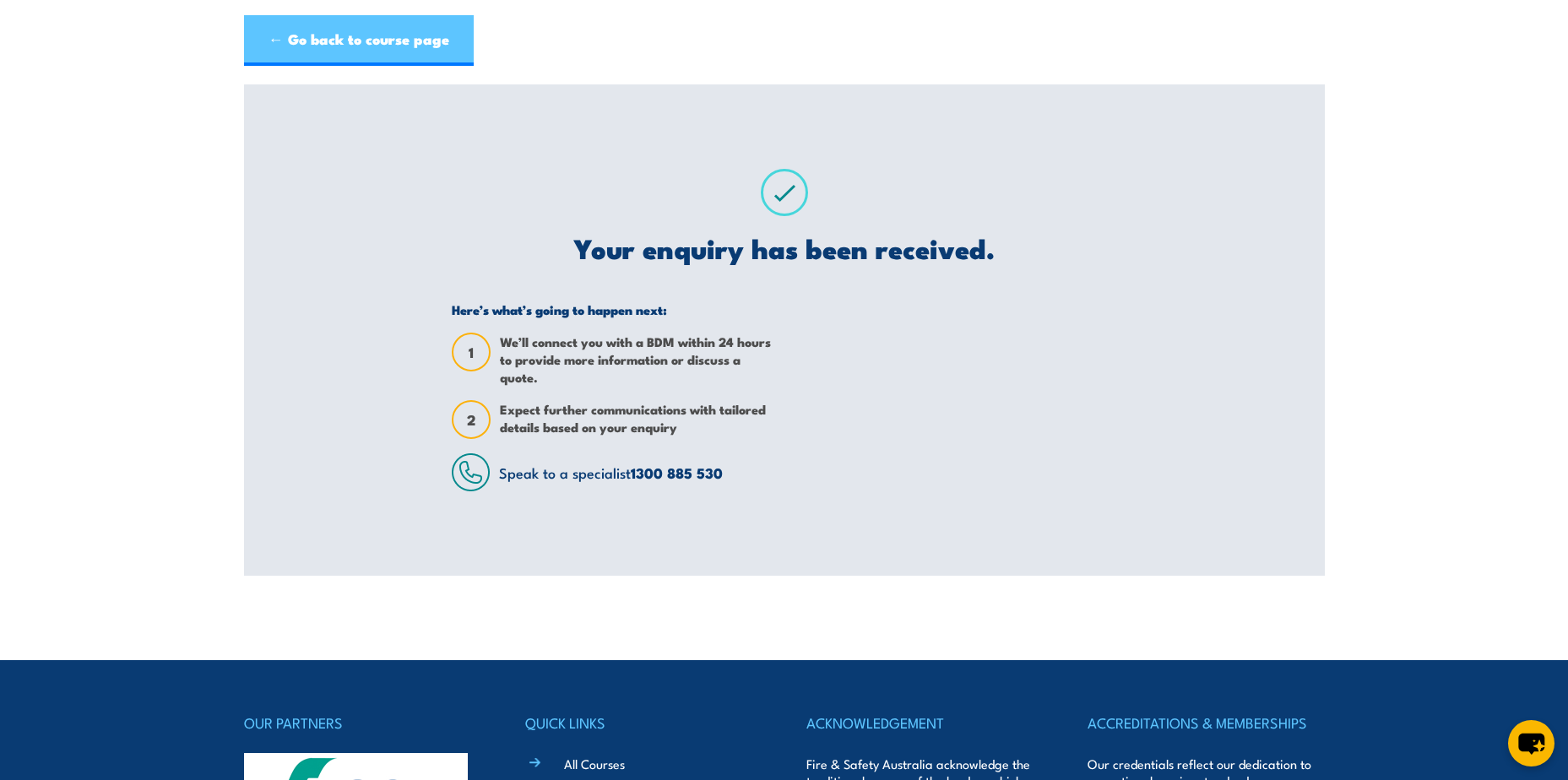
click at [382, 42] on link "← Go back to course page" at bounding box center [359, 40] width 229 height 51
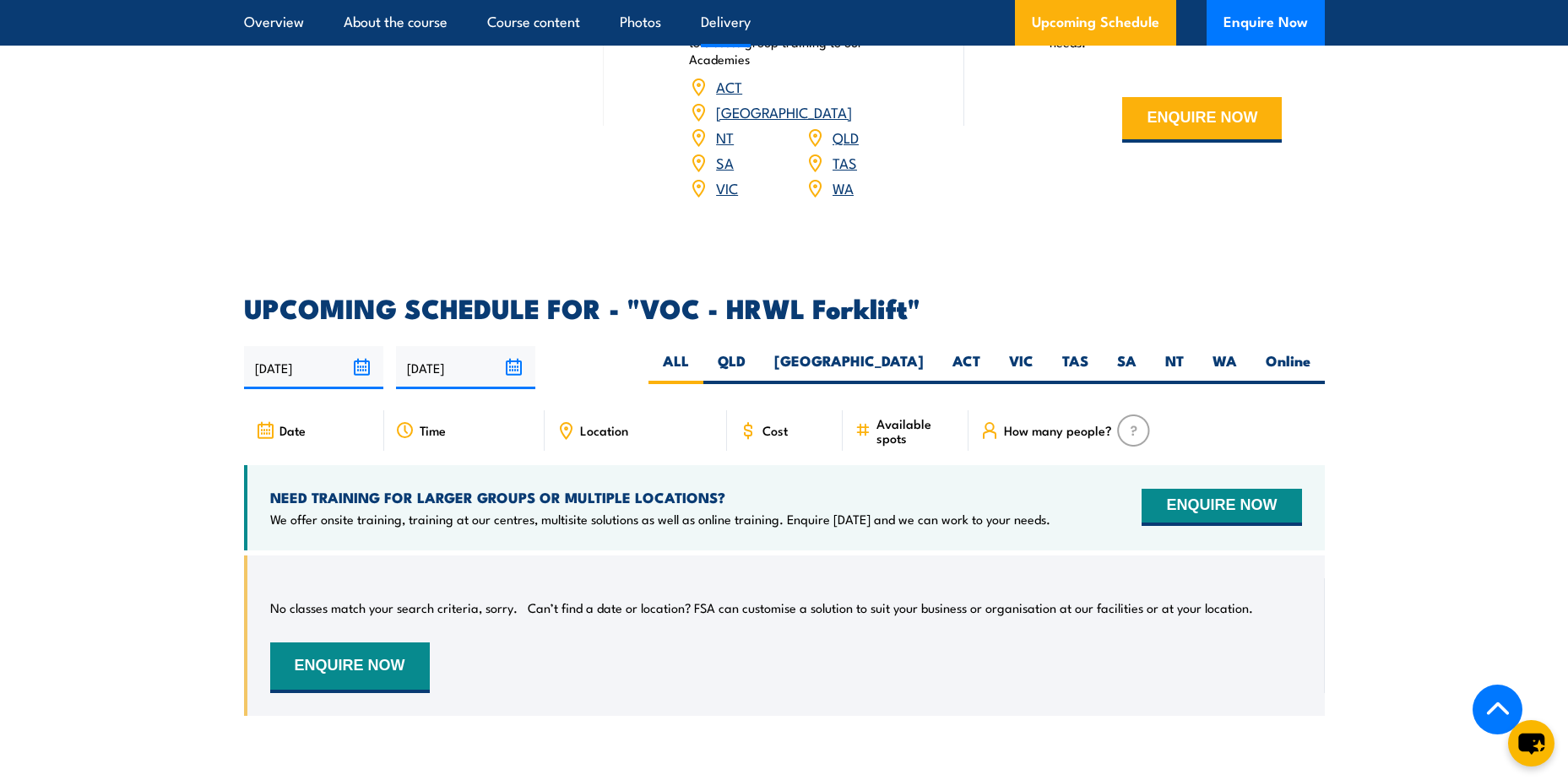
scroll to position [2358, 0]
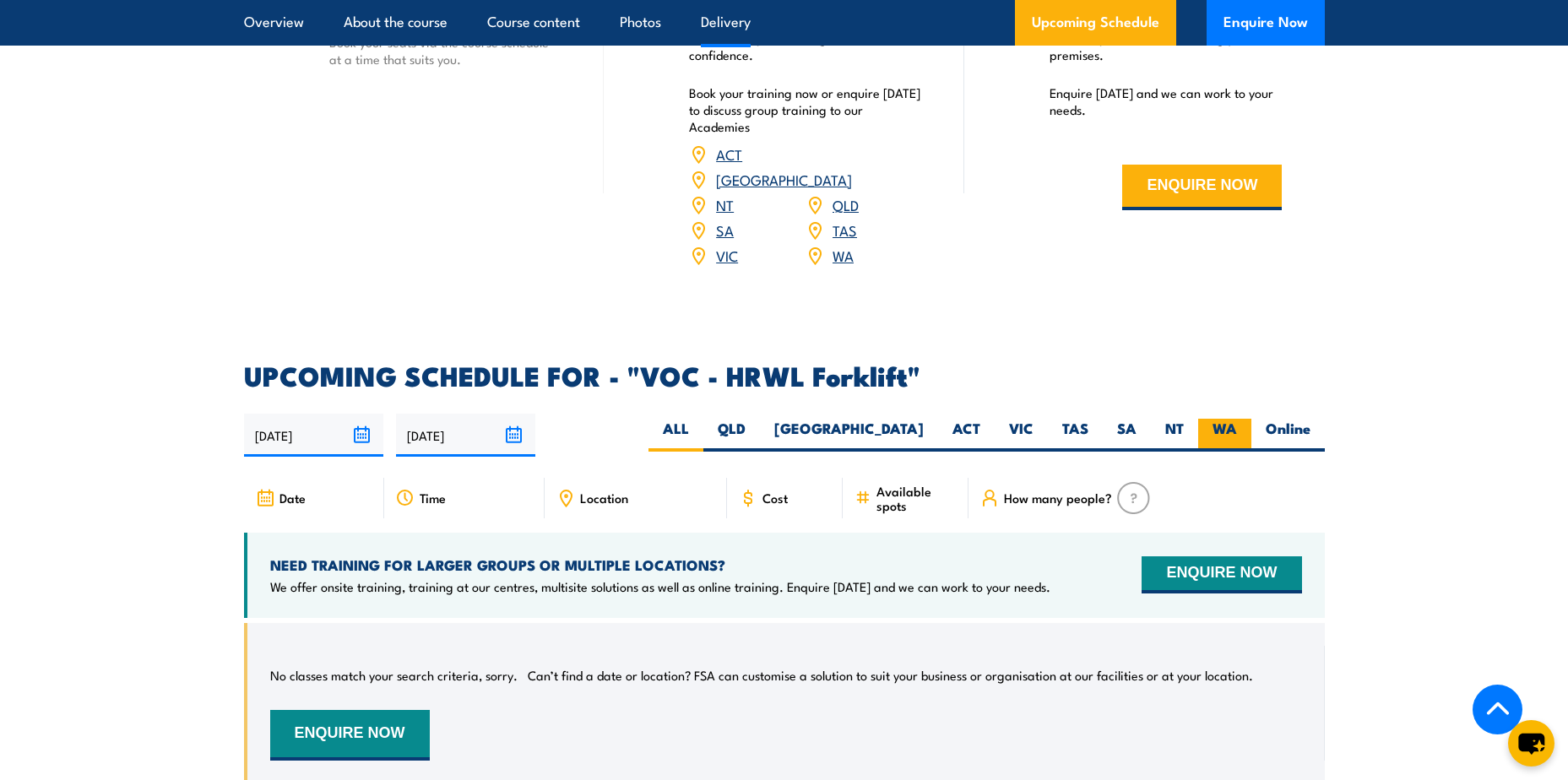
click at [1237, 419] on label "WA" at bounding box center [1224, 435] width 53 height 33
click at [1237, 419] on input "WA" at bounding box center [1242, 424] width 11 height 11
radio input "true"
click at [289, 491] on span "Date" at bounding box center [292, 498] width 26 height 14
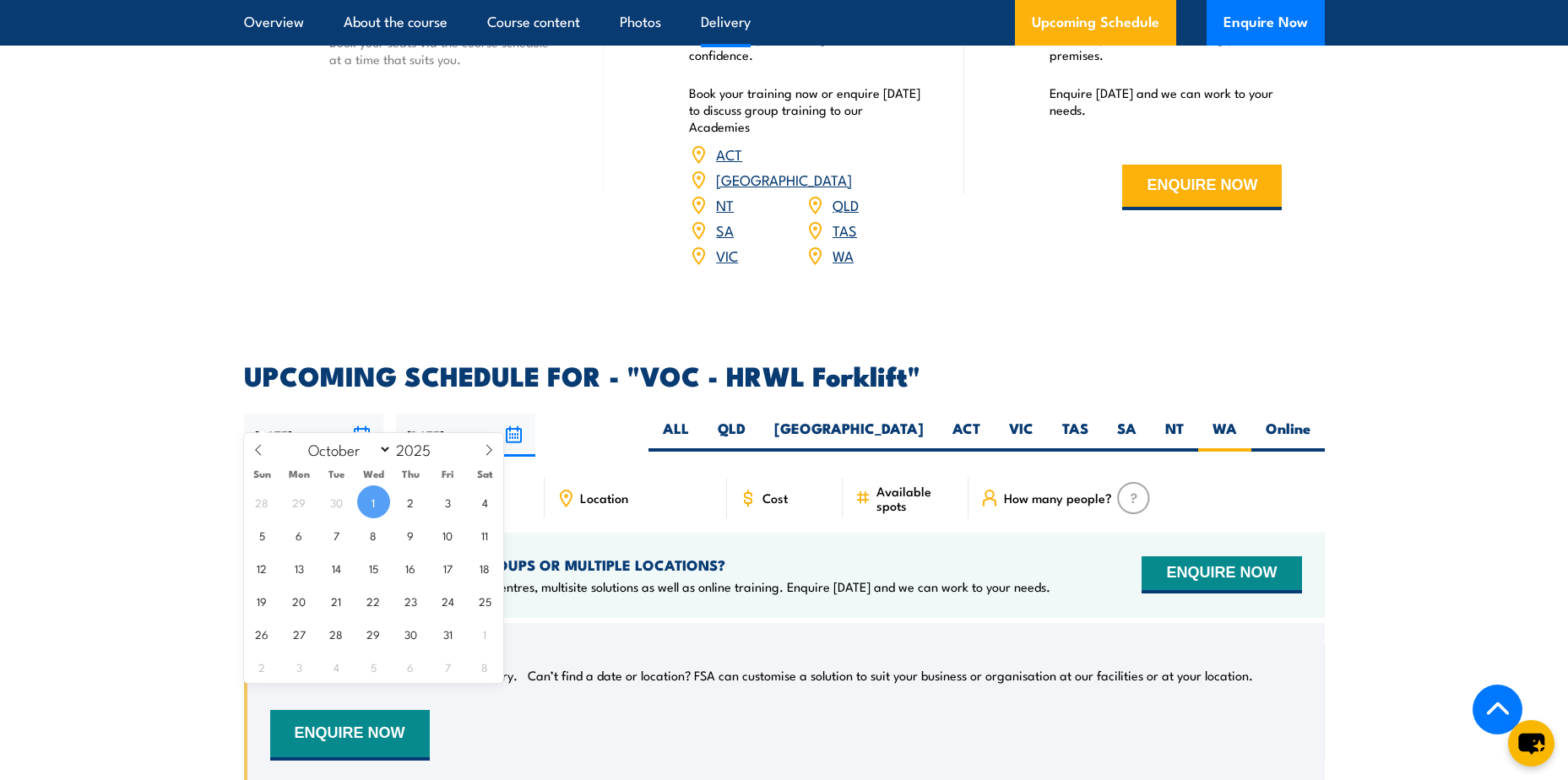
click at [367, 414] on input "[DATE]" at bounding box center [314, 435] width 140 height 43
click at [369, 597] on span "22" at bounding box center [373, 600] width 33 height 33
type input "[DATE]"
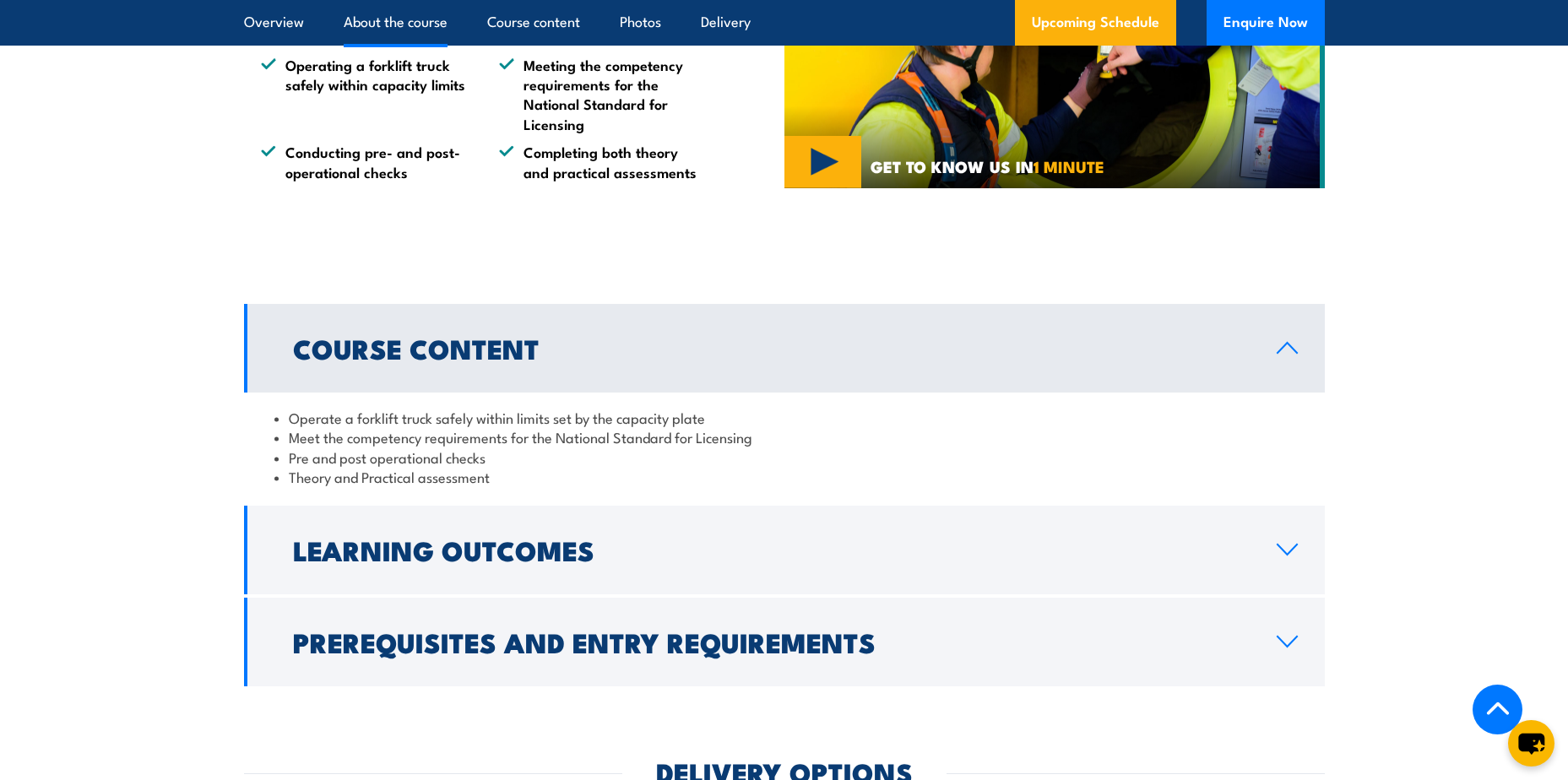
scroll to position [1267, 0]
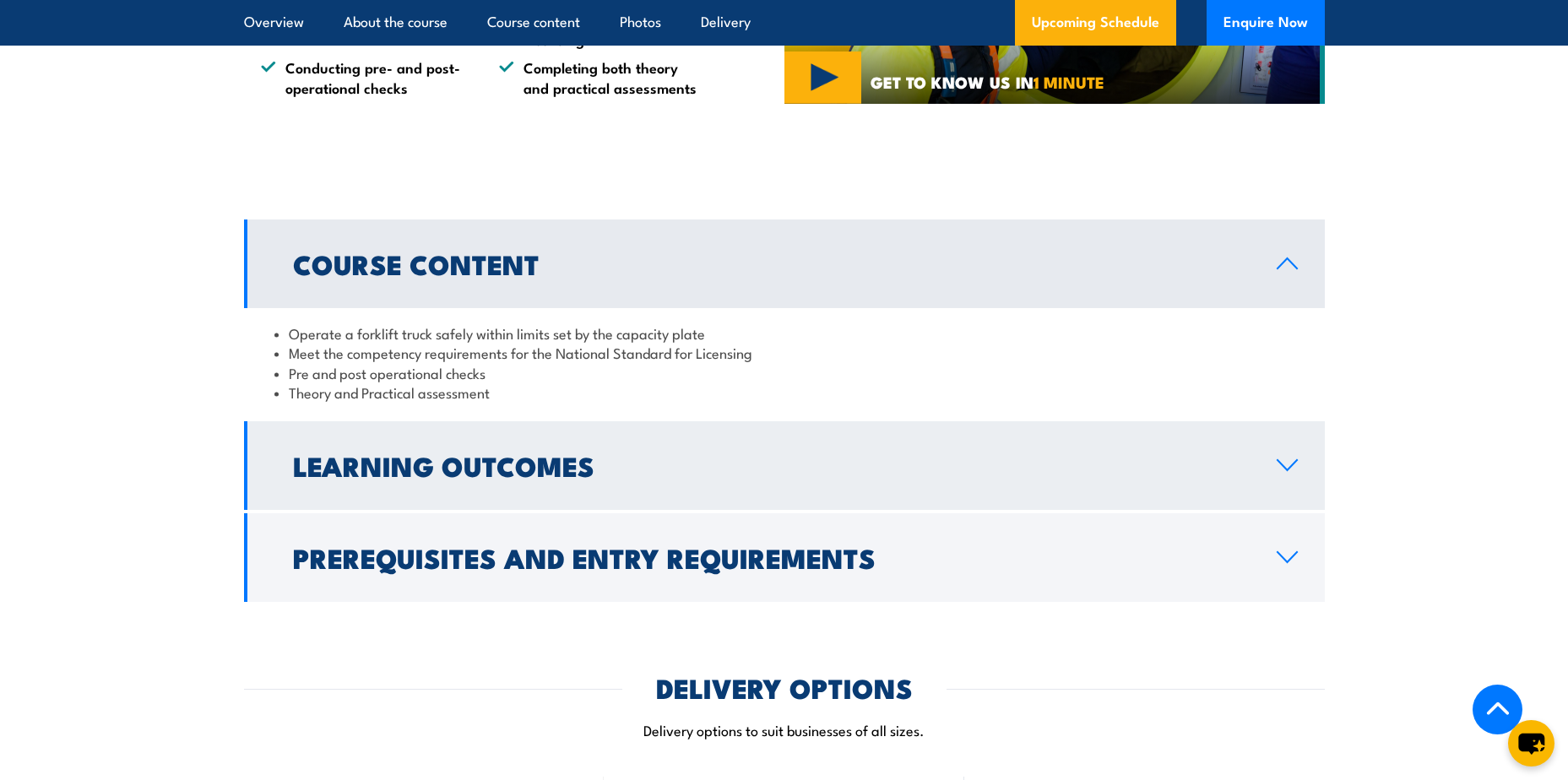
click at [1285, 465] on icon at bounding box center [1287, 466] width 23 height 14
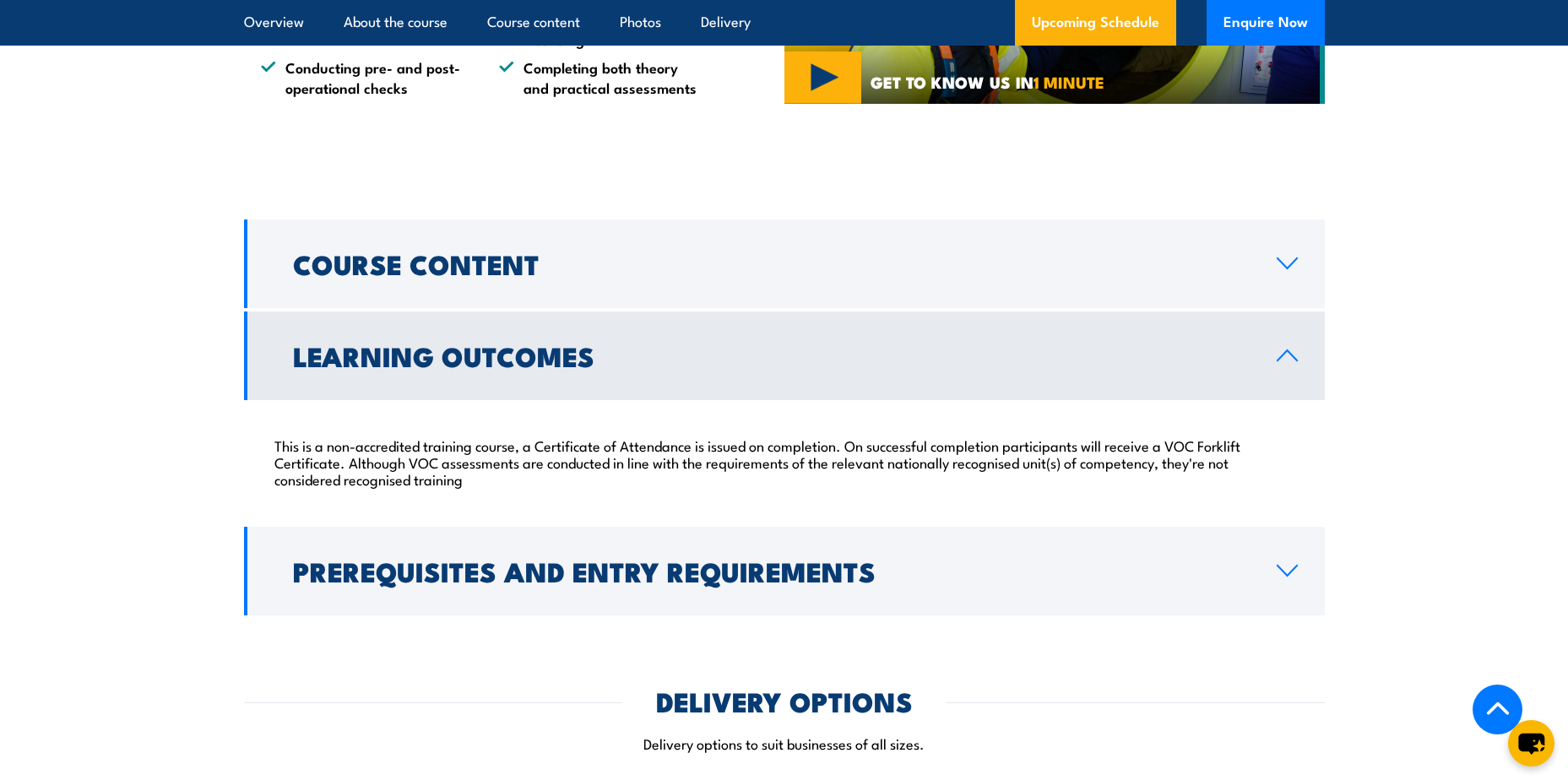
click at [1291, 361] on icon at bounding box center [1287, 356] width 23 height 14
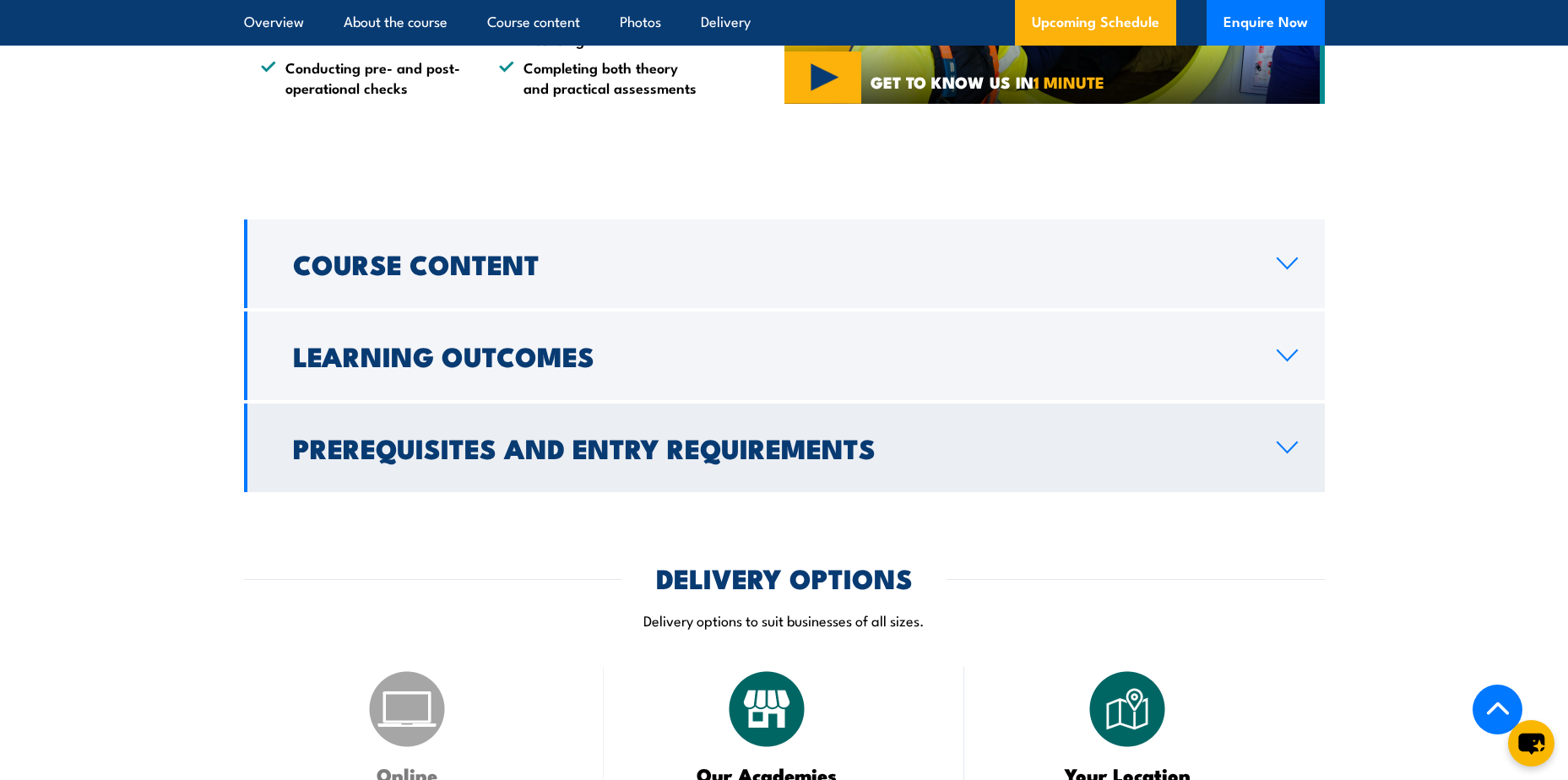
click at [1283, 452] on icon at bounding box center [1287, 448] width 23 height 14
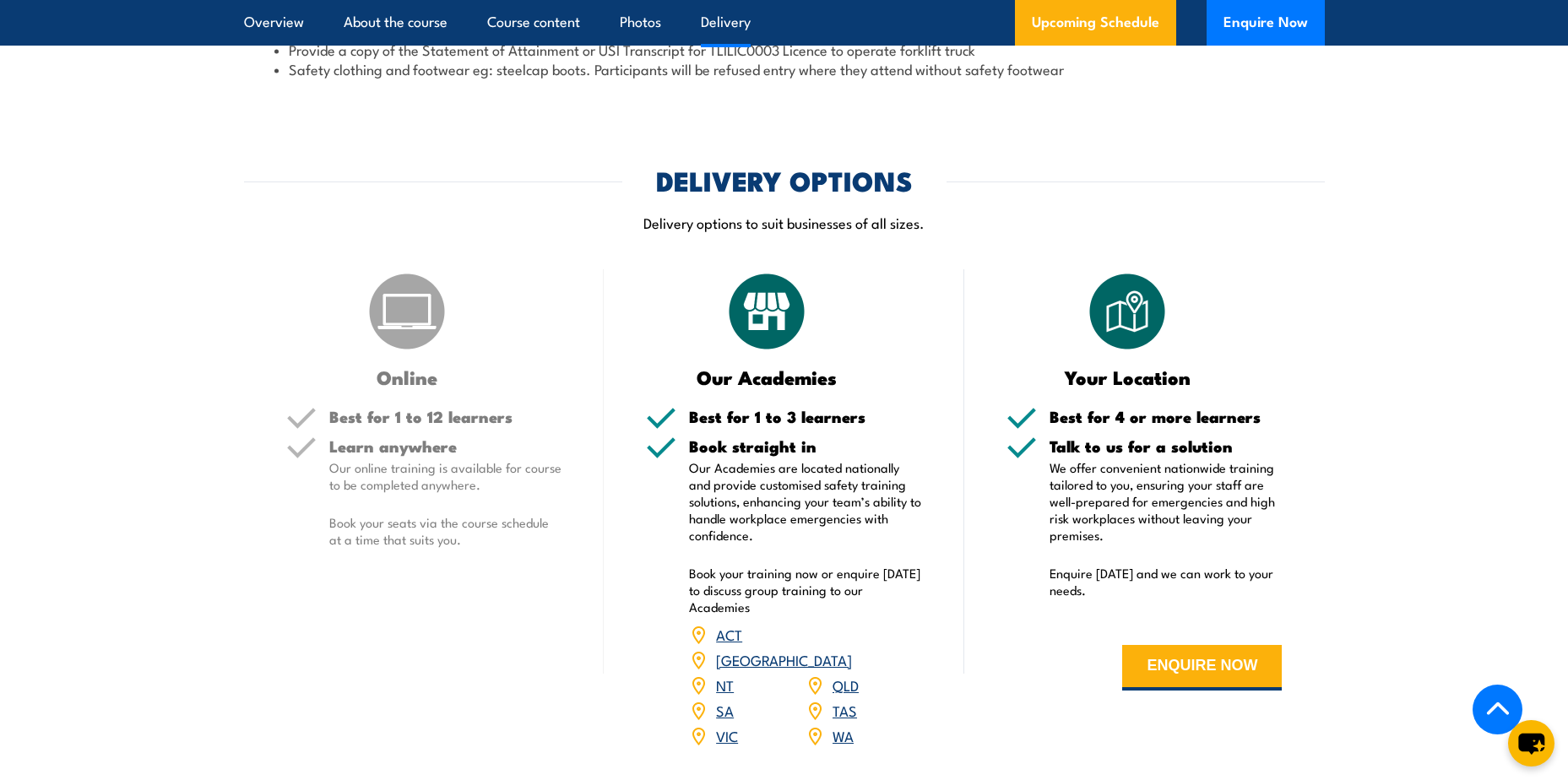
scroll to position [1942, 0]
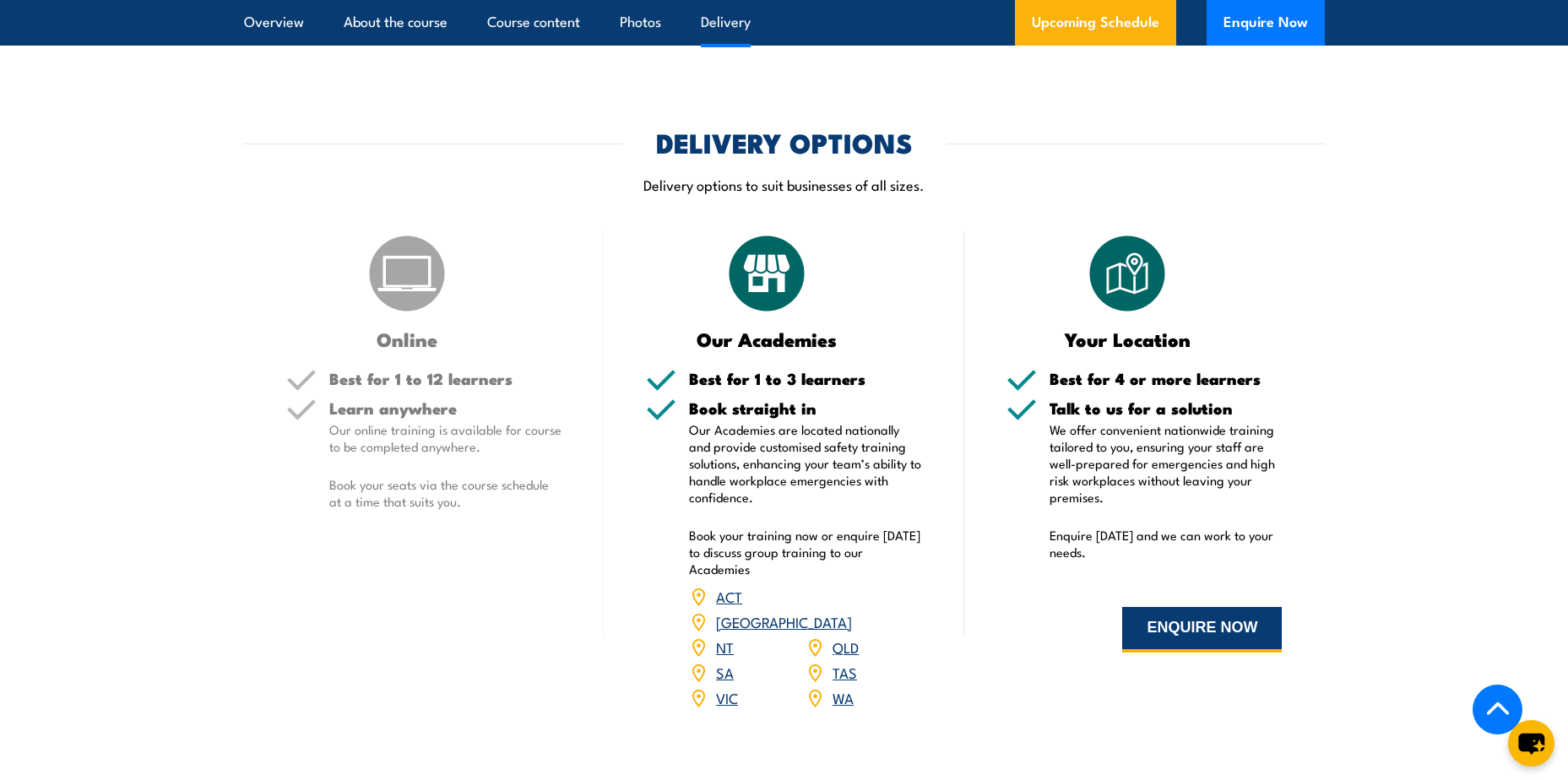
click at [1257, 629] on button "ENQUIRE NOW" at bounding box center [1202, 630] width 160 height 46
